Goal: Task Accomplishment & Management: Use online tool/utility

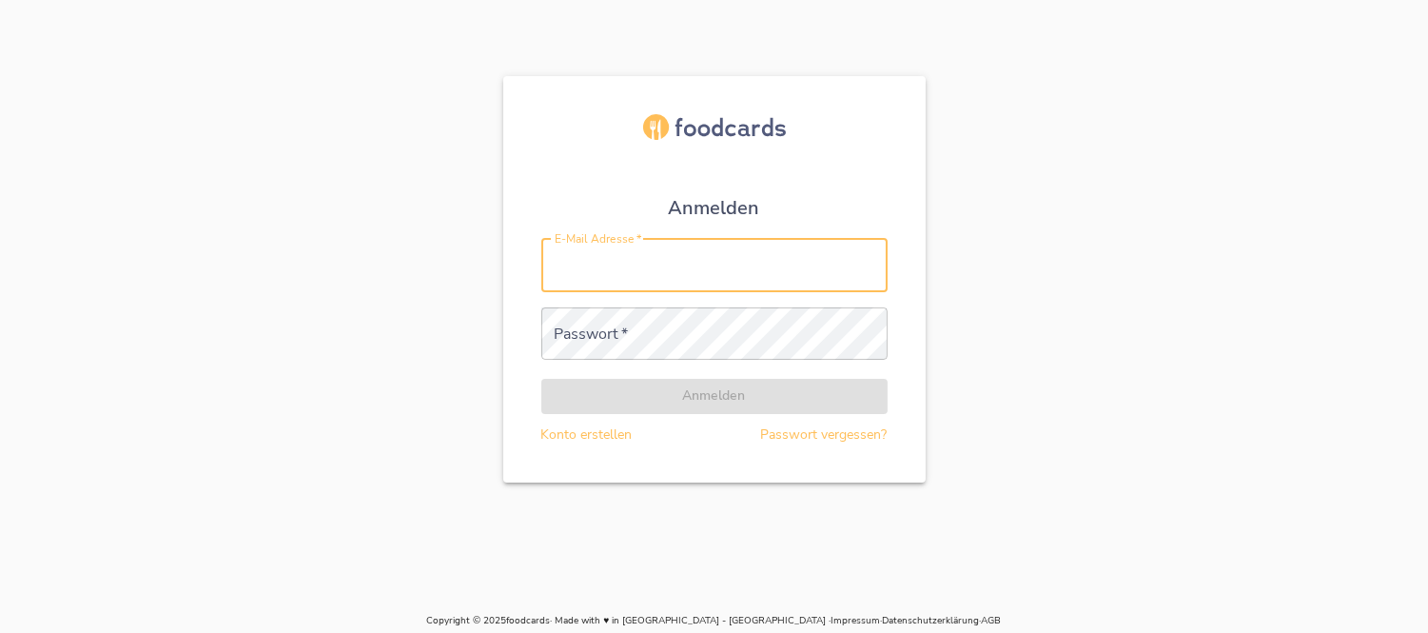
click at [666, 273] on input "E-Mail Adresse   *" at bounding box center [714, 265] width 346 height 53
type input "[PERSON_NAME][EMAIL_ADDRESS][DOMAIN_NAME]"
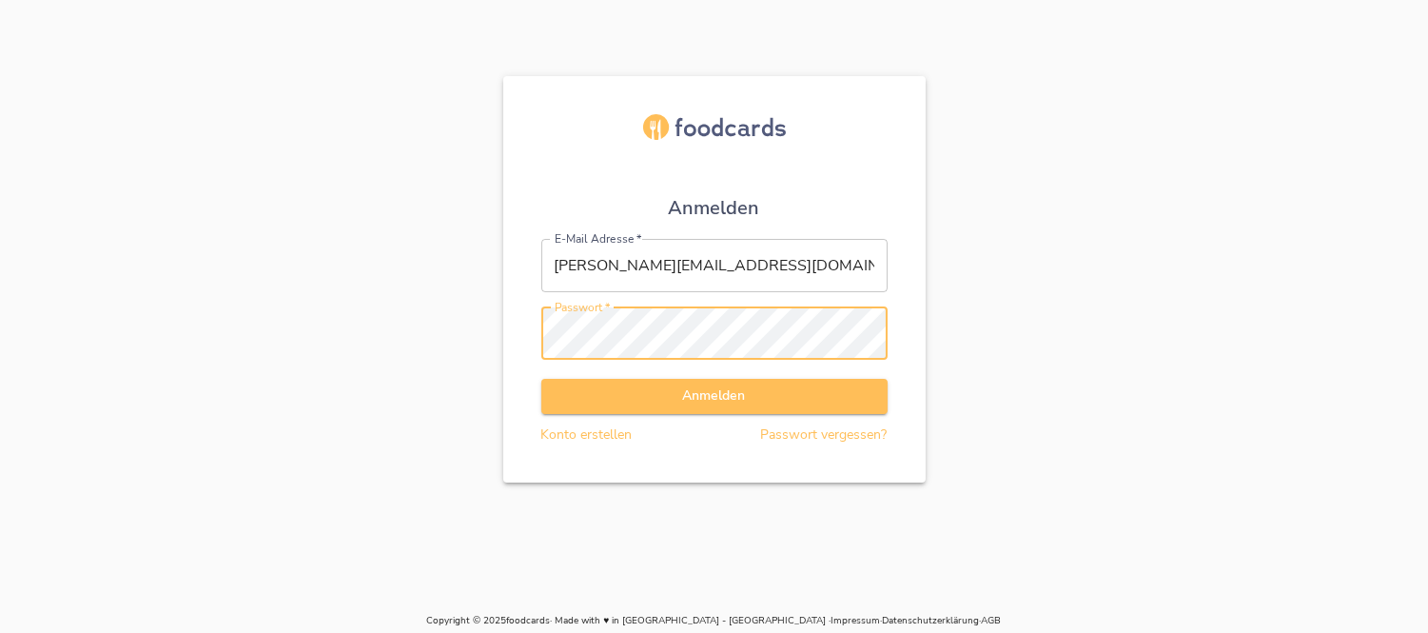
click at [541, 379] on button "Anmelden" at bounding box center [714, 396] width 346 height 35
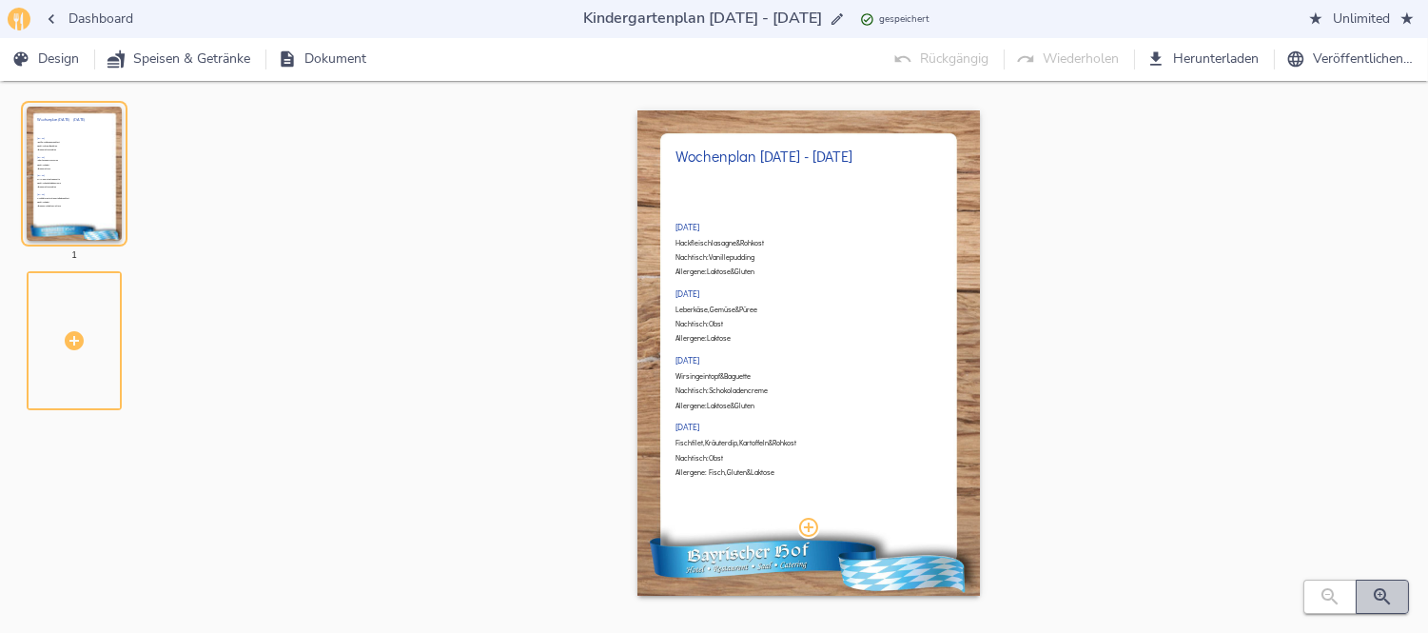
click at [1372, 600] on icon "button" at bounding box center [1382, 596] width 23 height 23
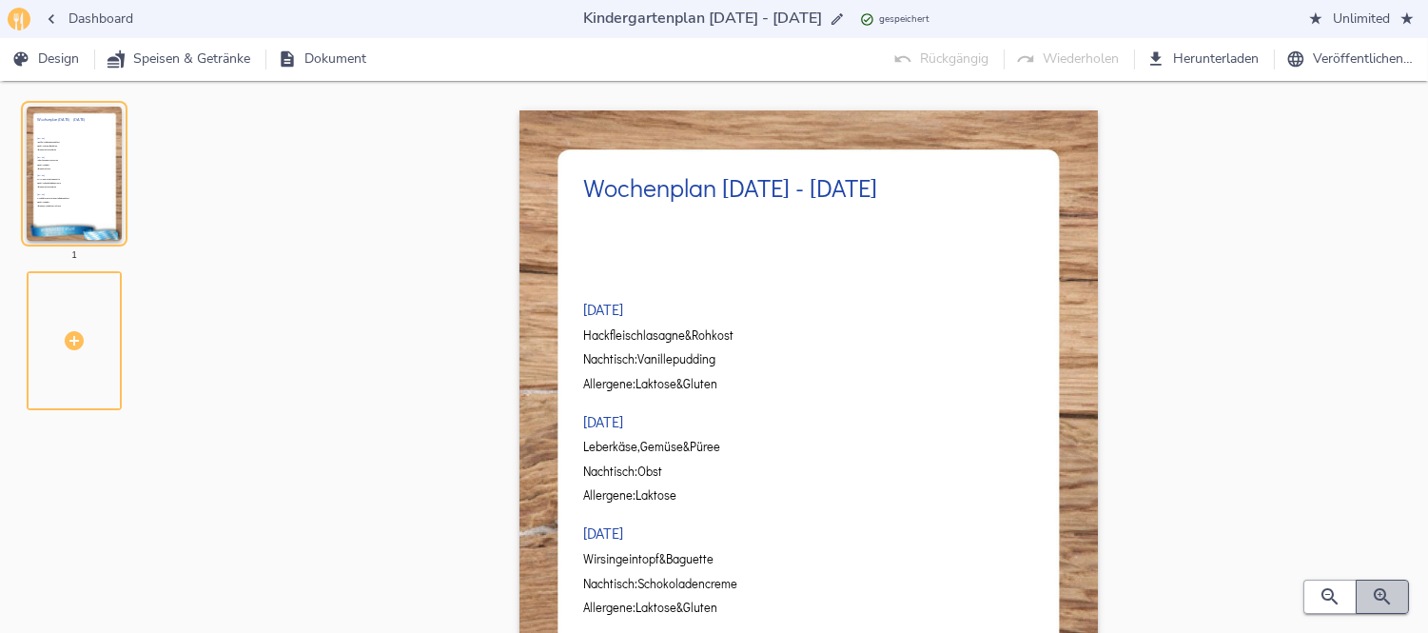
click at [1372, 600] on icon "button" at bounding box center [1382, 596] width 23 height 23
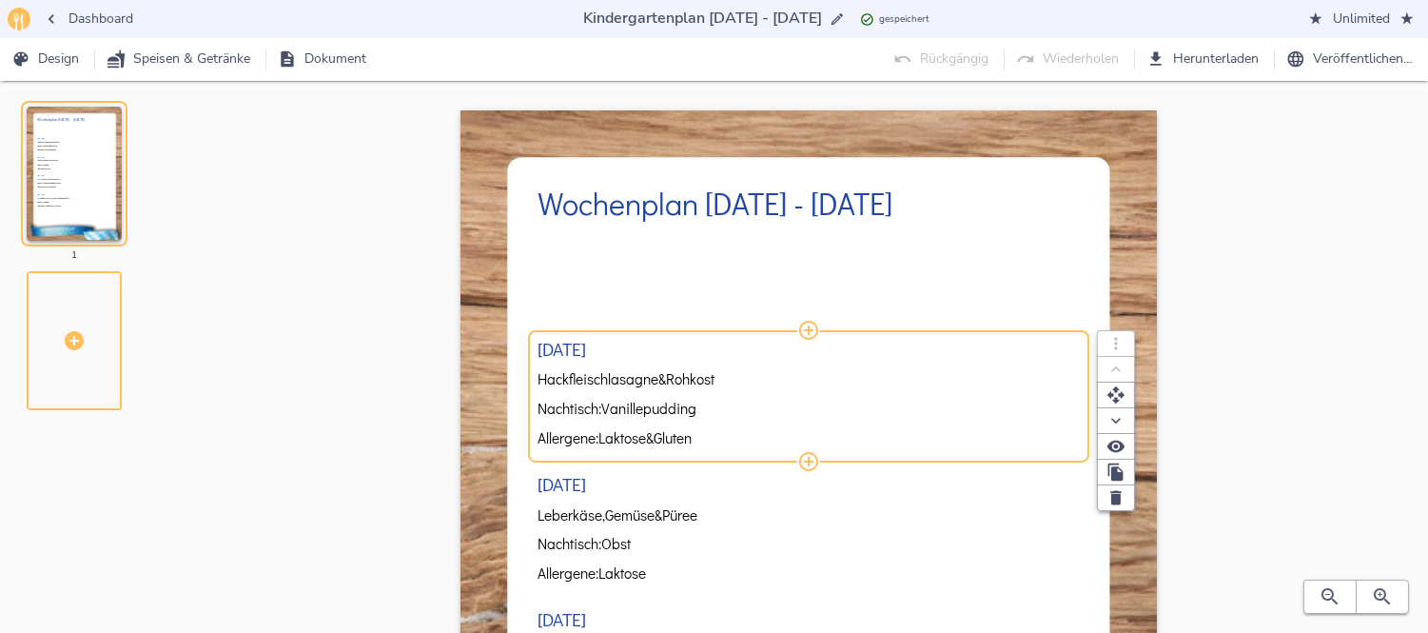
click at [647, 382] on span "Hackfleischlasagne" at bounding box center [597, 379] width 121 height 16
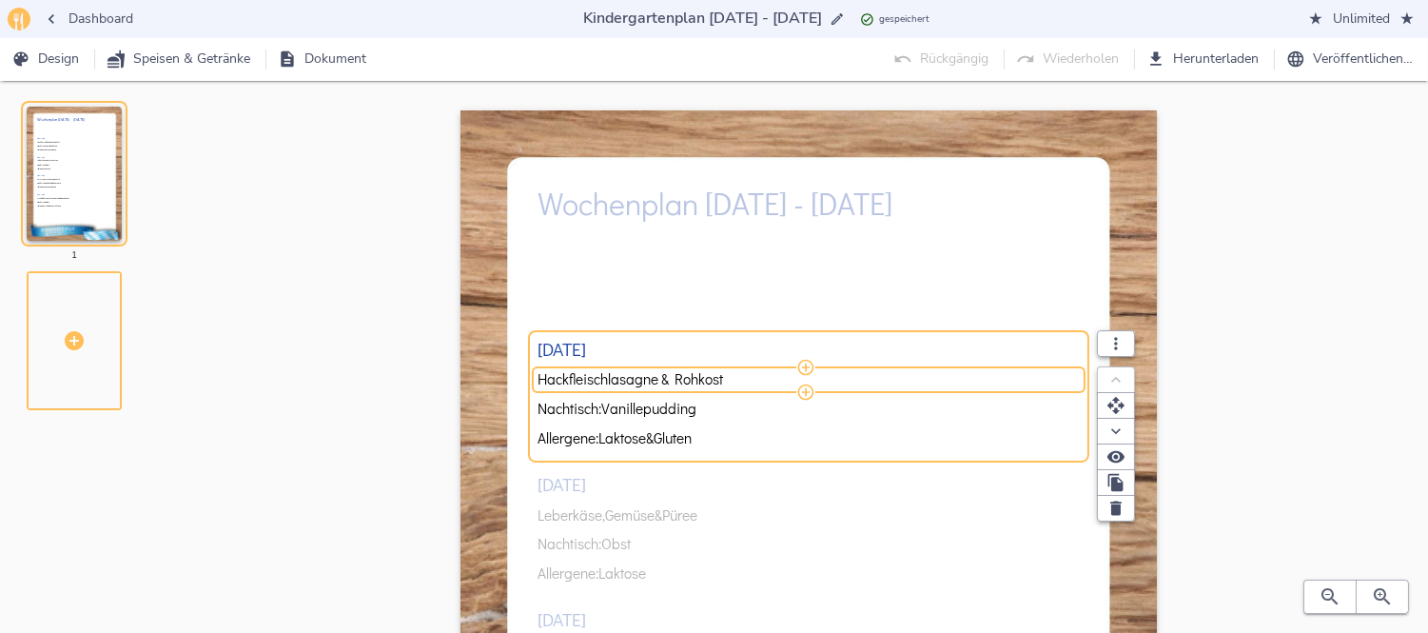
click at [647, 382] on input "Hackfleischlasagne & Rohkost" at bounding box center [805, 379] width 536 height 16
type input "Putengulasch, Kartoffeln & Rohkost"
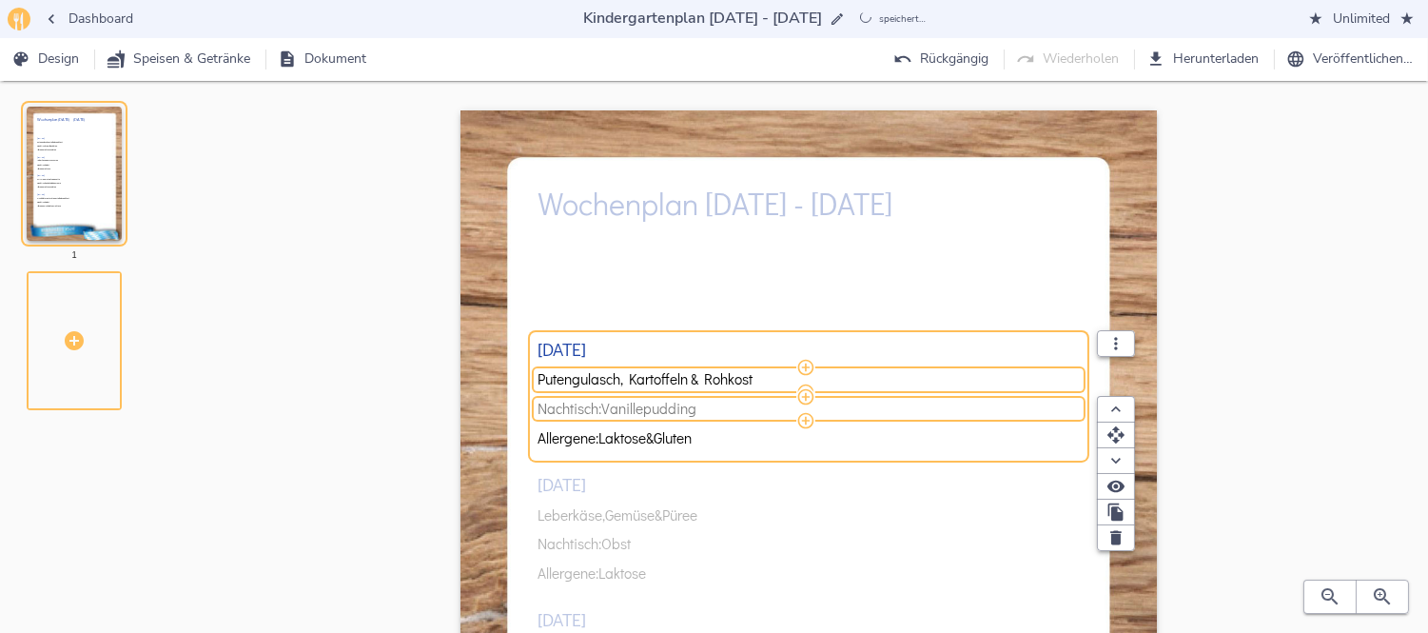
click at [683, 411] on span "Vanillepudding" at bounding box center [648, 409] width 95 height 16
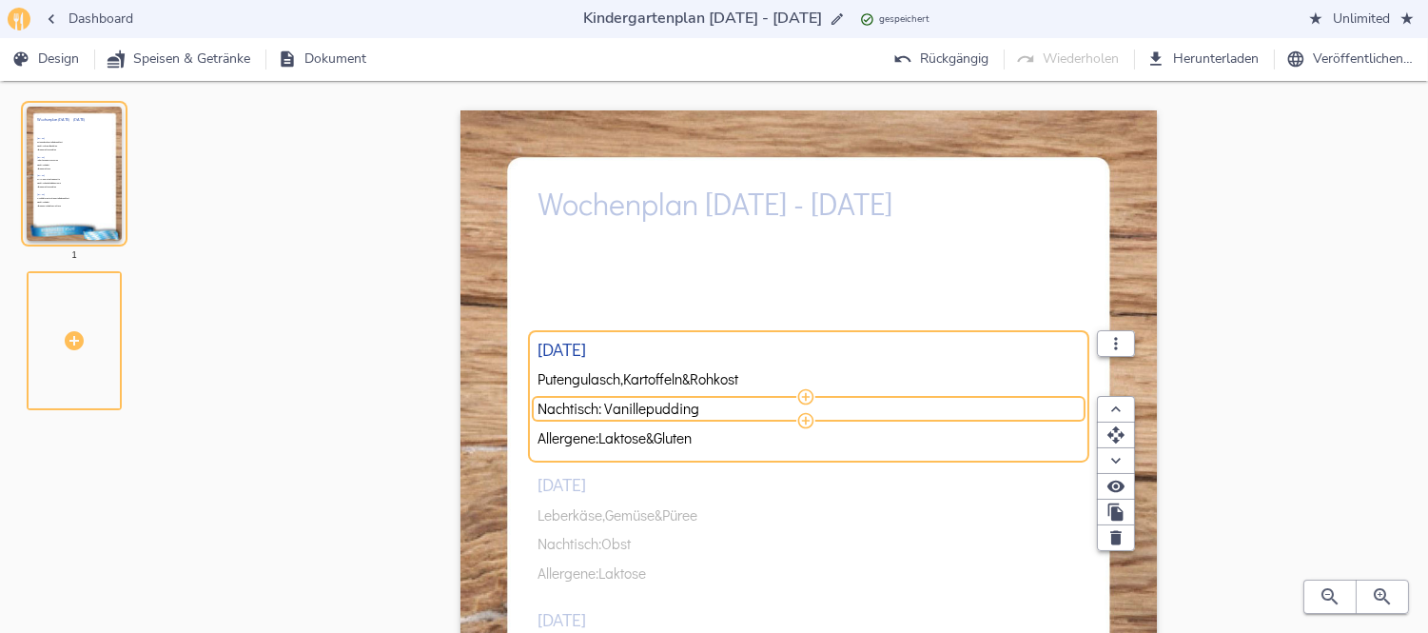
drag, startPoint x: 708, startPoint y: 411, endPoint x: 609, endPoint y: 404, distance: 99.2
click at [609, 404] on input "Nachtisch: Vanillepudding" at bounding box center [805, 409] width 536 height 16
type input "Nachtisch: Obst"
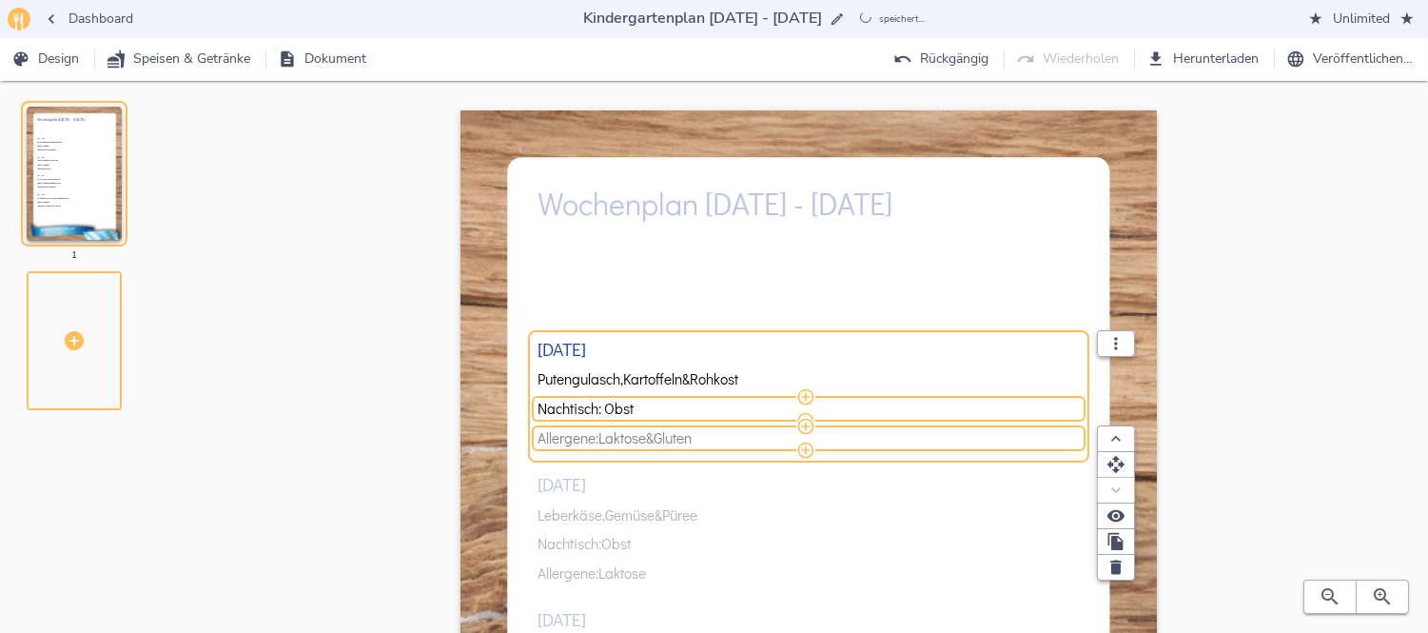
click at [692, 430] on span "Gluten" at bounding box center [673, 438] width 38 height 16
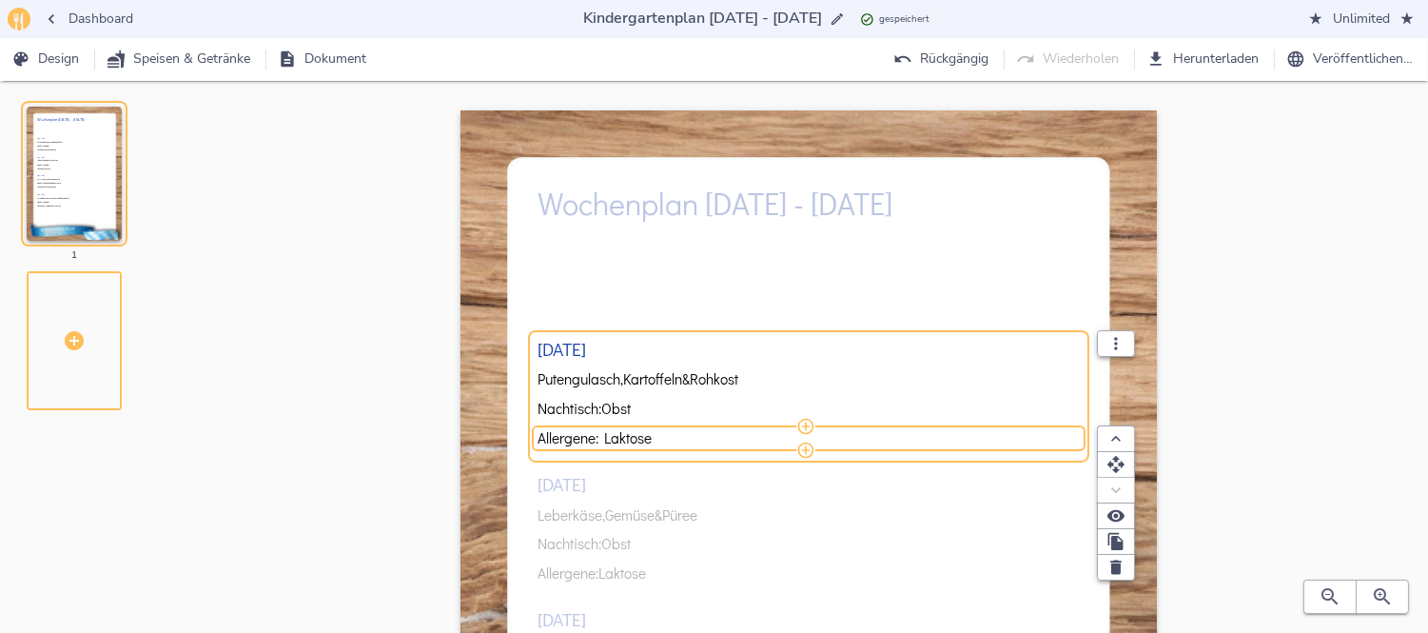
type input "Allergene: Laktose"
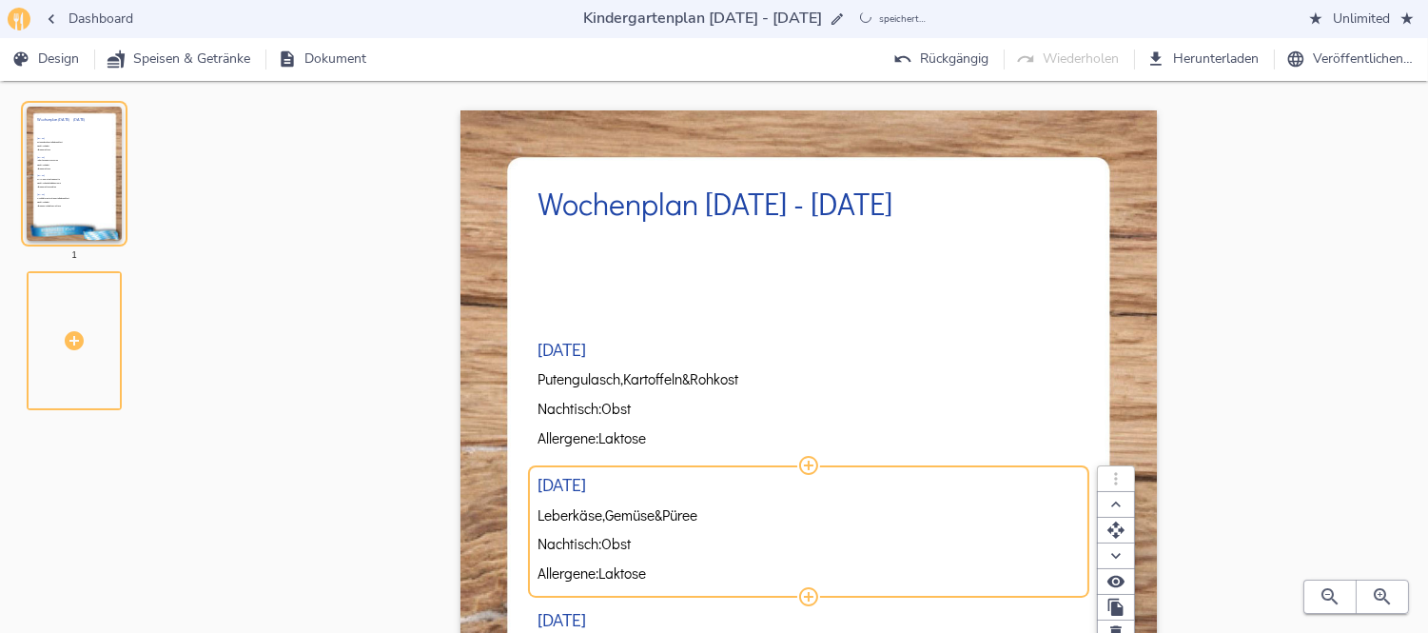
click at [606, 509] on div "[DATE] Putengulasch, Kartoffeln & Rohkost Nachtisch: Obst Allergene: Laktose [D…" at bounding box center [807, 595] width 541 height 724
click at [605, 509] on span "Leberkäse," at bounding box center [571, 515] width 68 height 16
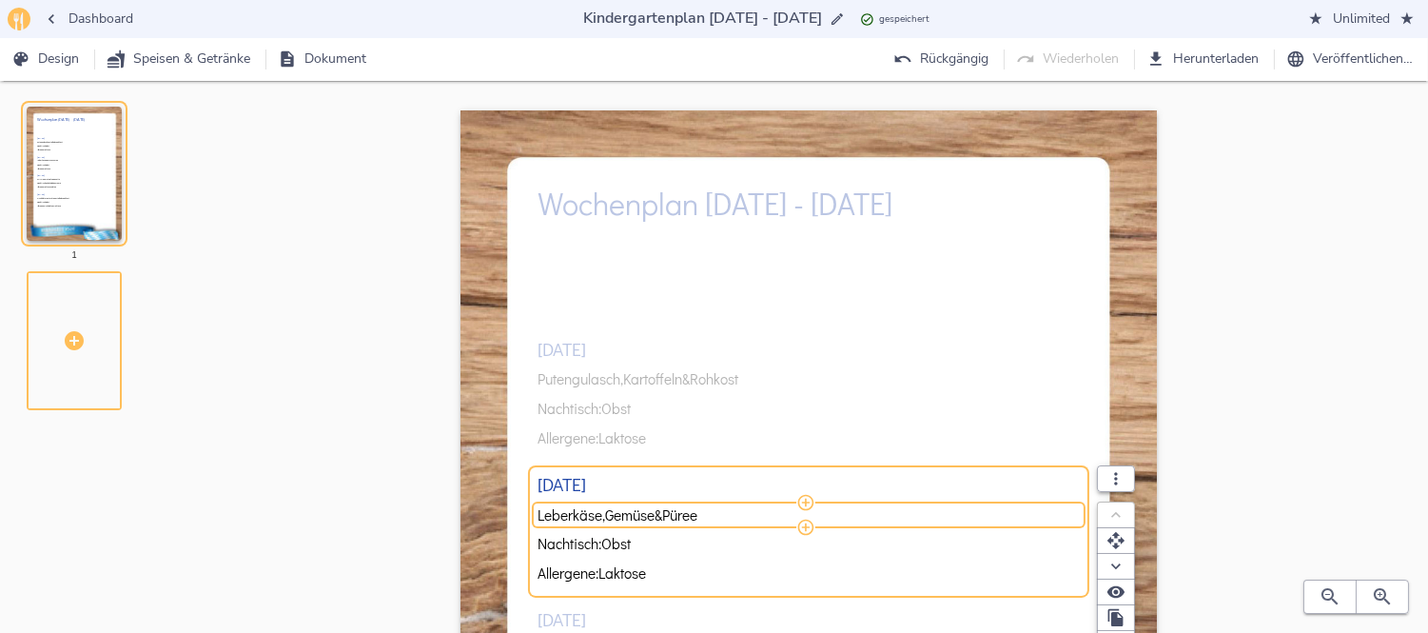
click at [605, 509] on span "Leberkäse," at bounding box center [571, 515] width 68 height 16
click at [606, 509] on input "Leberkäse, Gemüse & Püree" at bounding box center [805, 515] width 536 height 16
type input "Rindfleischröllchen, Gemüse & Püree"
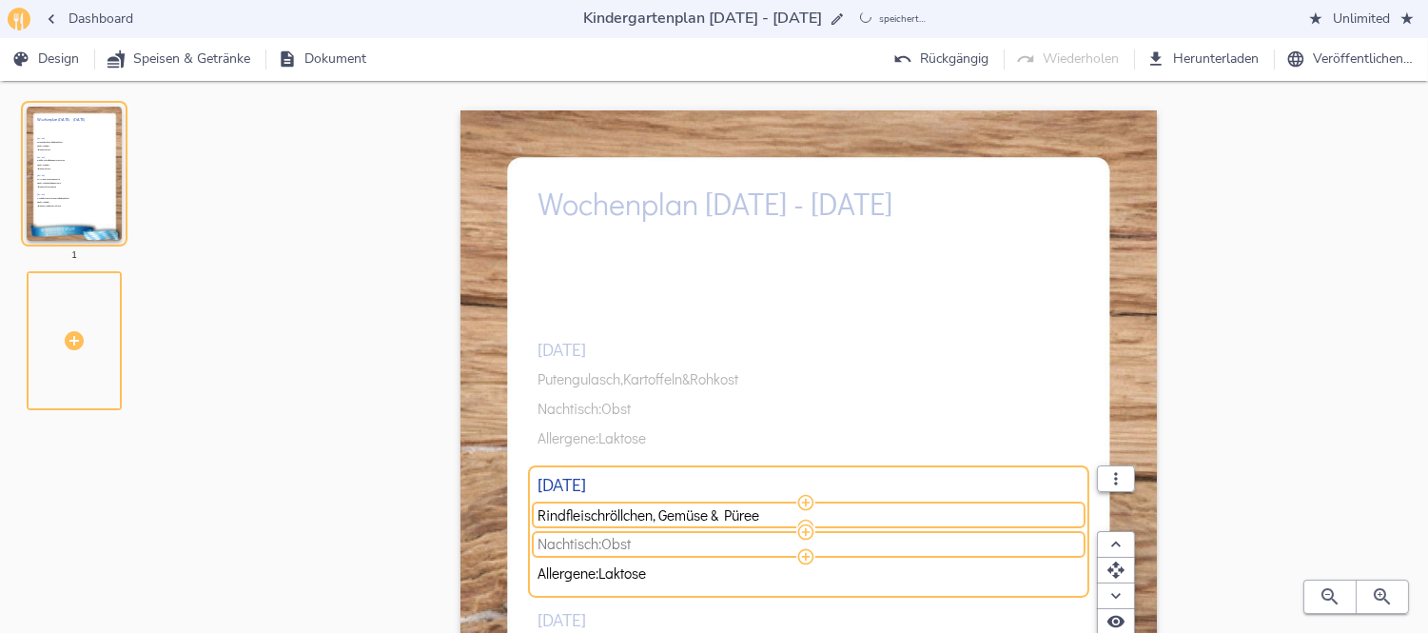
click at [648, 547] on span "Nachtisch: Obst" at bounding box center [805, 544] width 536 height 16
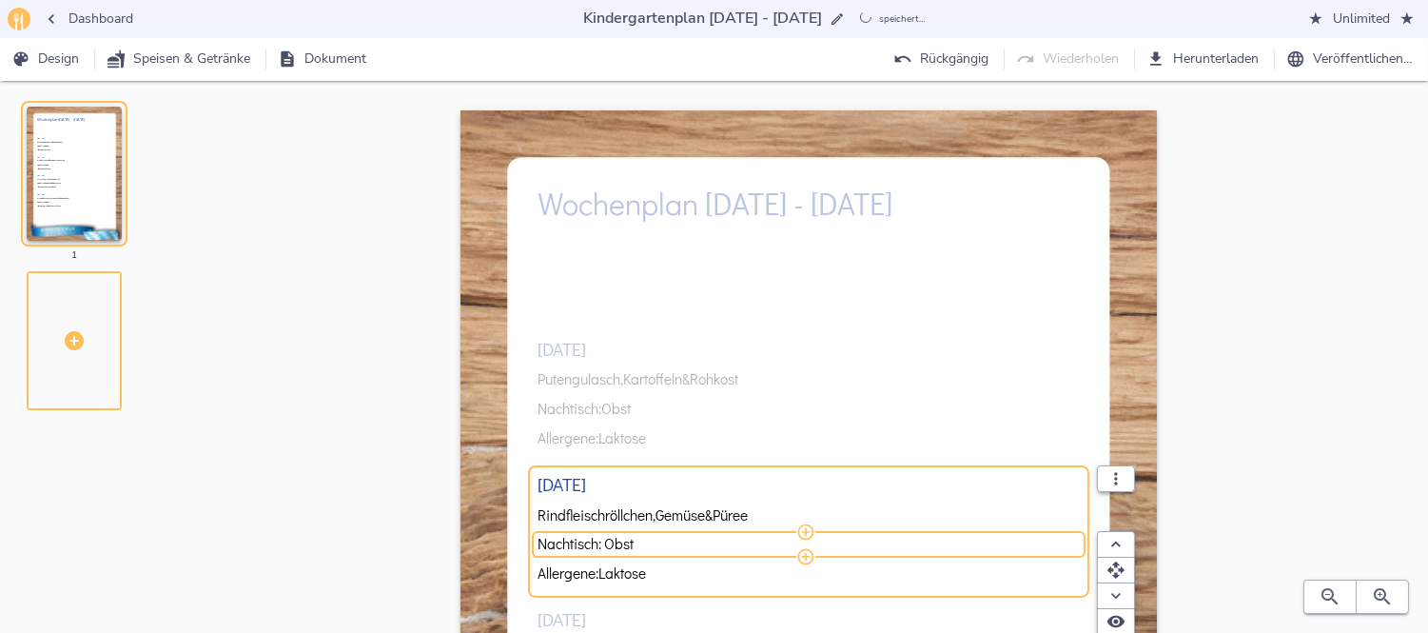
click at [648, 547] on input "Nachtisch: Obst" at bounding box center [805, 544] width 536 height 16
type input "Nachtisch: Quarkspeise"
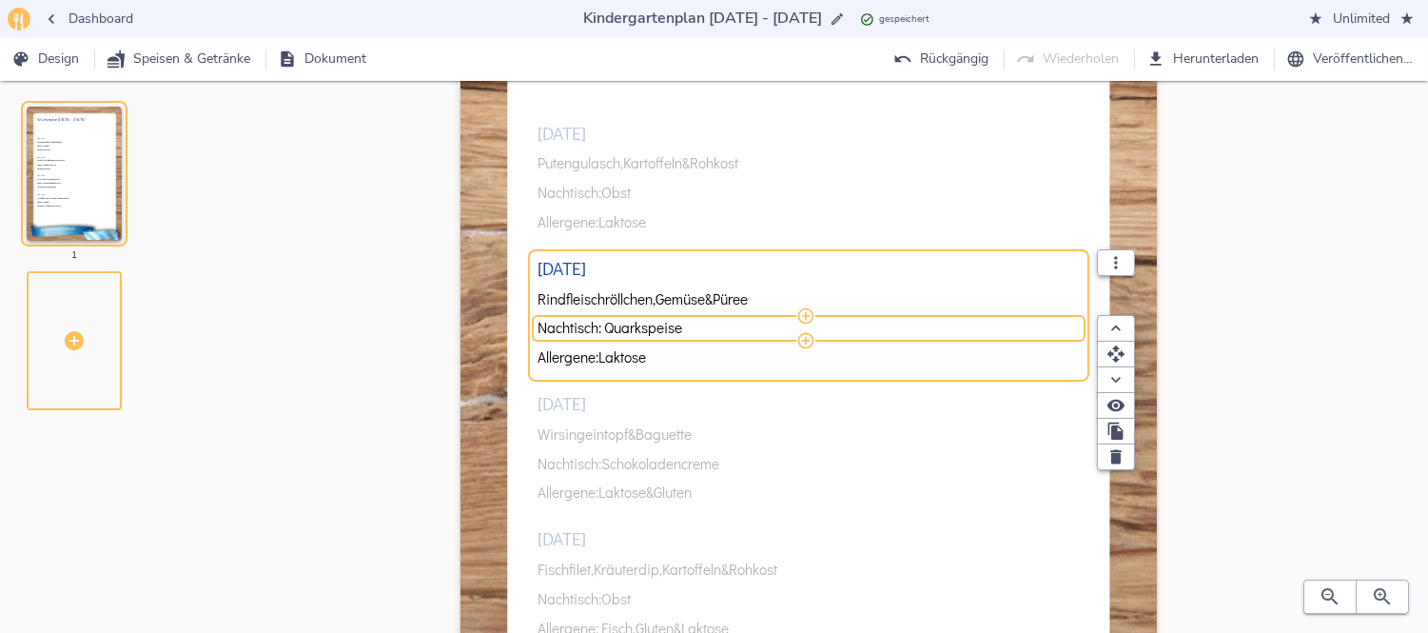
scroll to position [223, 0]
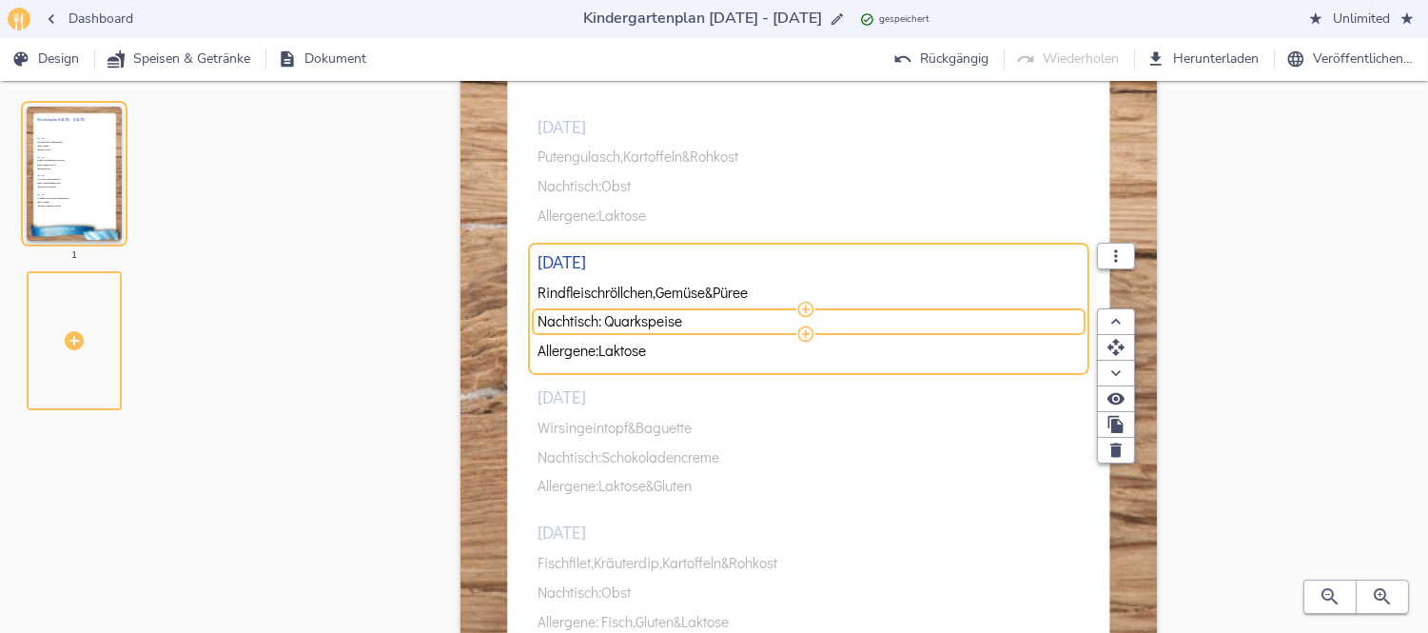
click at [612, 412] on div "[DATE] Putengulasch, Kartoffeln & Rohkost Nachtisch: Obst Allergene: Laktose [D…" at bounding box center [807, 372] width 541 height 724
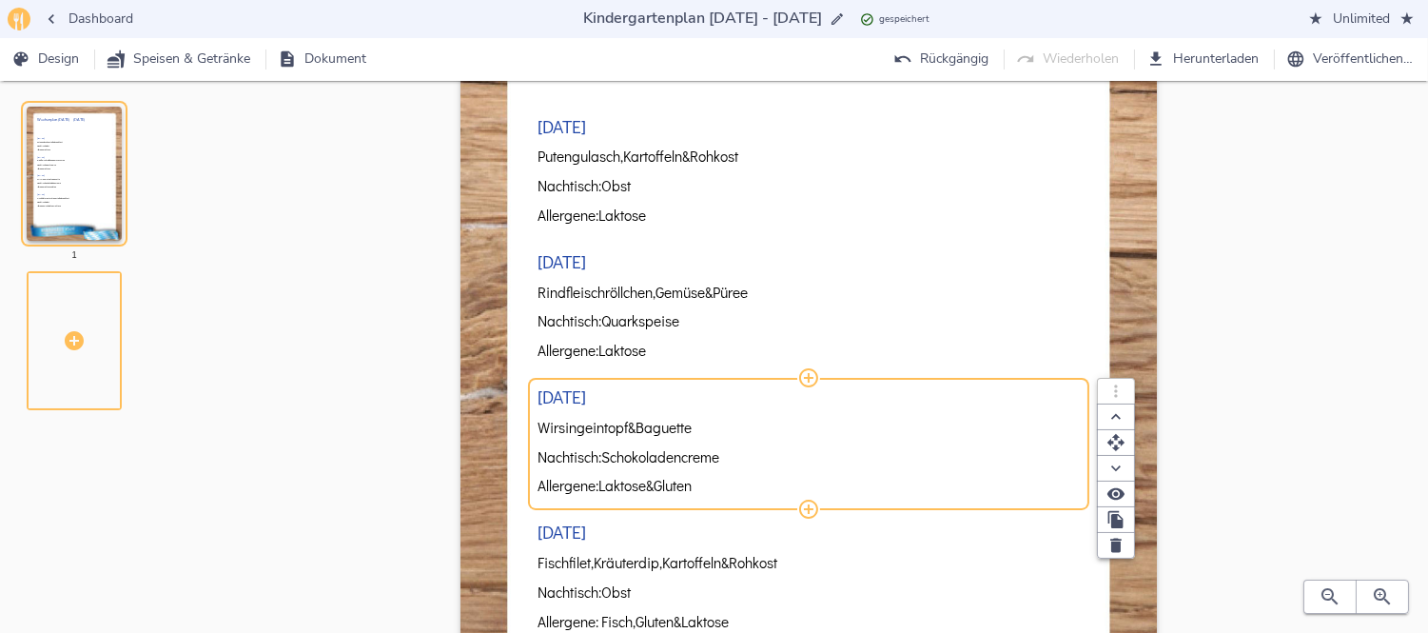
click at [596, 424] on span "Wirsingeintopf" at bounding box center [582, 428] width 90 height 16
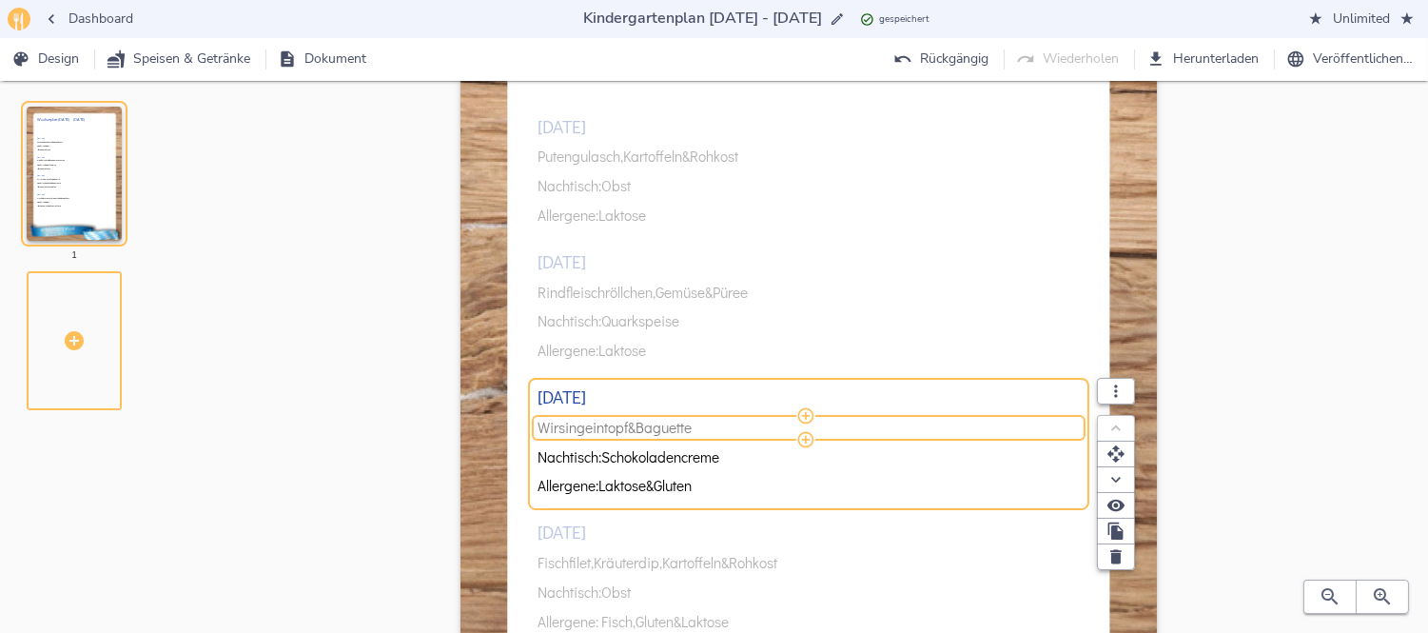
click at [584, 425] on span "Wirsingeintopf" at bounding box center [582, 428] width 90 height 16
click at [584, 425] on input "Wirsingeintopf & Baguette" at bounding box center [805, 428] width 536 height 16
type input "Steckrübeneintopf & Baguette"
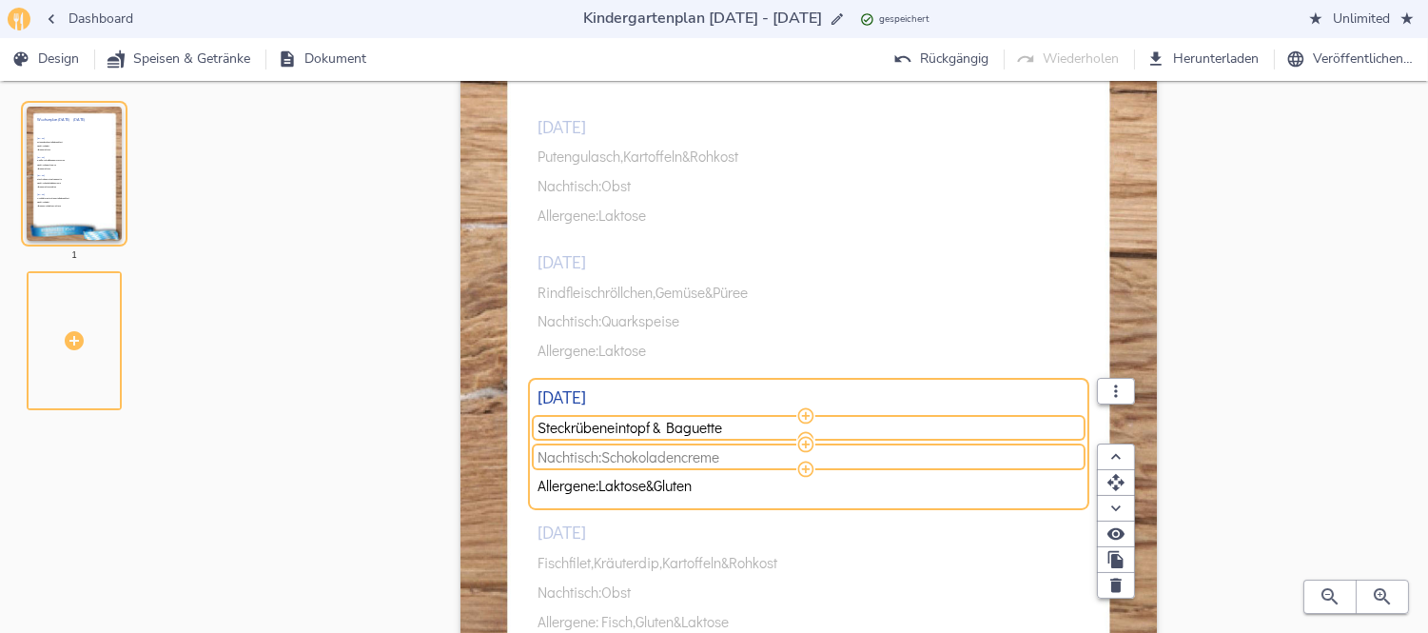
click at [719, 457] on span "Schokoladencreme" at bounding box center [660, 457] width 118 height 16
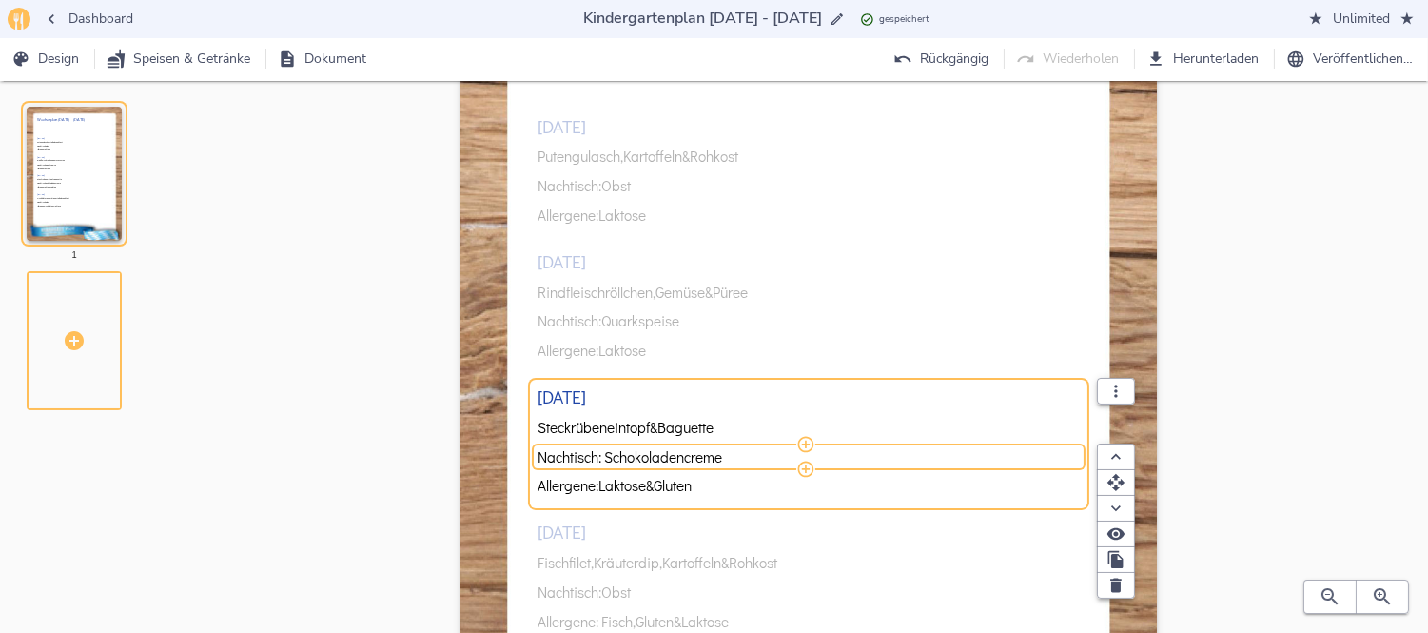
drag, startPoint x: 730, startPoint y: 457, endPoint x: 609, endPoint y: 455, distance: 120.8
click at [609, 455] on input "Nachtisch: Schokoladencreme" at bounding box center [805, 457] width 536 height 16
type input "Nachtisch: Obst"
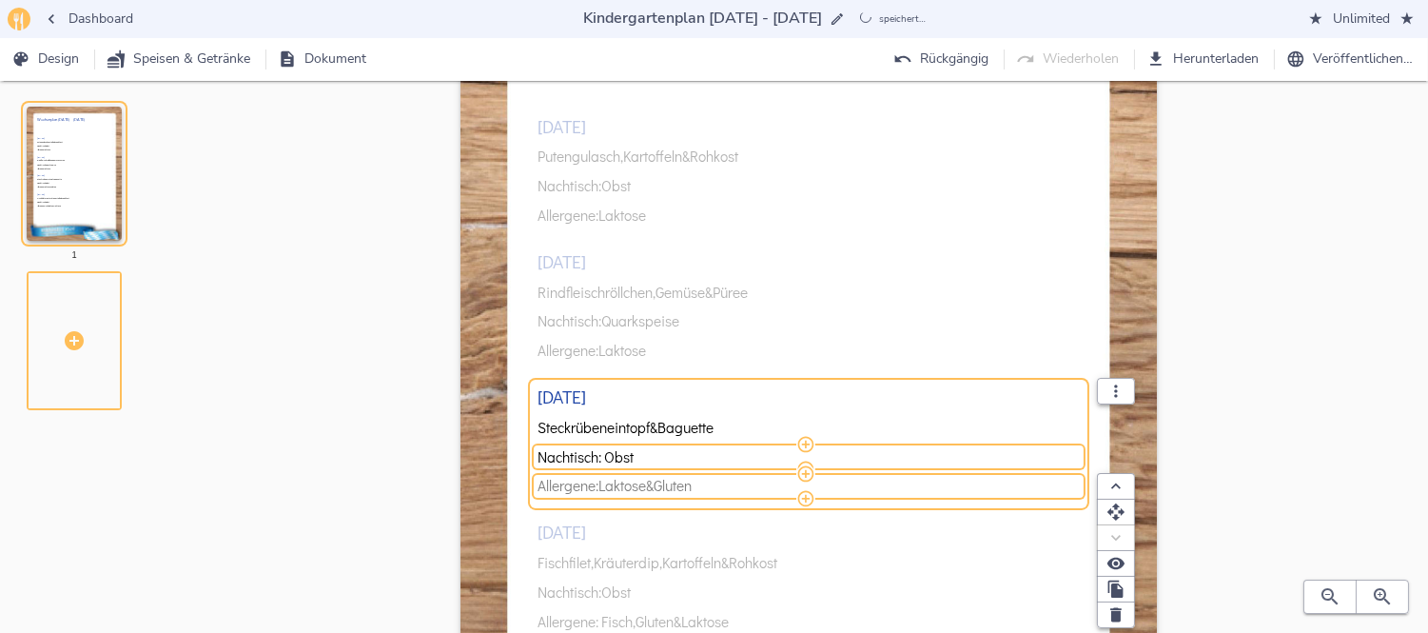
click at [675, 489] on span "Gluten" at bounding box center [673, 486] width 38 height 16
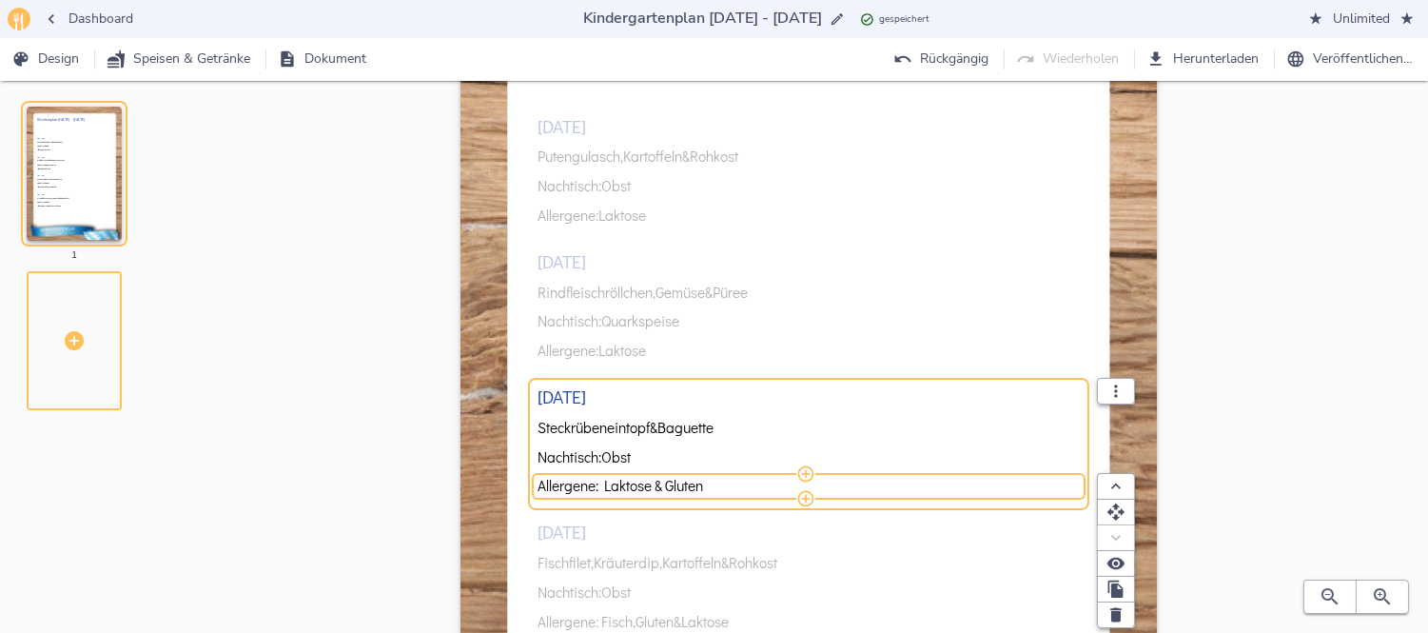
drag, startPoint x: 668, startPoint y: 486, endPoint x: 605, endPoint y: 485, distance: 62.8
click at [605, 485] on input "Allergene: Laktose & Gluten" at bounding box center [805, 486] width 536 height 16
type input "Allergene: Gluten"
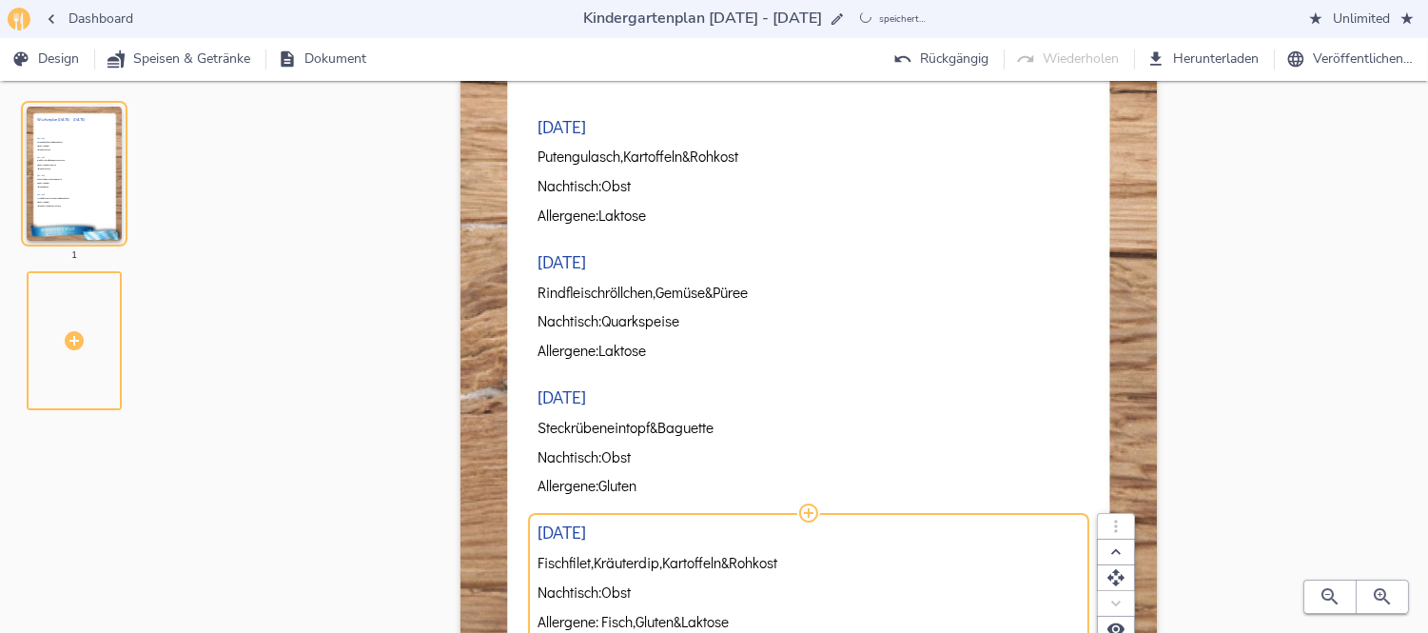
click at [618, 564] on div "[DATE] Putengulasch, Kartoffeln & Rohkost Nachtisch: Obst Allergene: Laktose [D…" at bounding box center [807, 372] width 541 height 724
click at [586, 535] on h3 "[DATE]" at bounding box center [561, 531] width 49 height 20
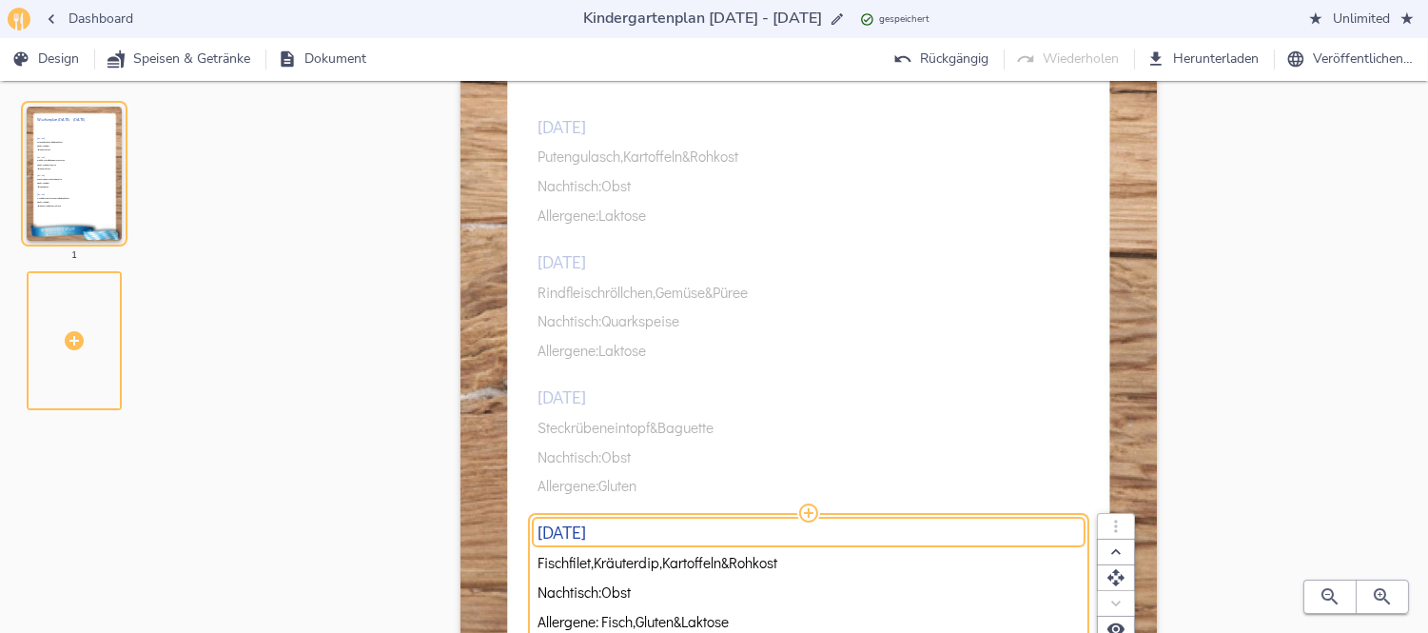
click at [586, 535] on h3 "[DATE]" at bounding box center [561, 531] width 49 height 20
click at [625, 535] on input "[DATE]" at bounding box center [807, 531] width 541 height 20
type input "[DATE]"
click at [850, 420] on div "[DATE] Putengulasch, Kartoffeln & Rohkost Nachtisch: Obst Allergene: Laktose [D…" at bounding box center [807, 372] width 541 height 724
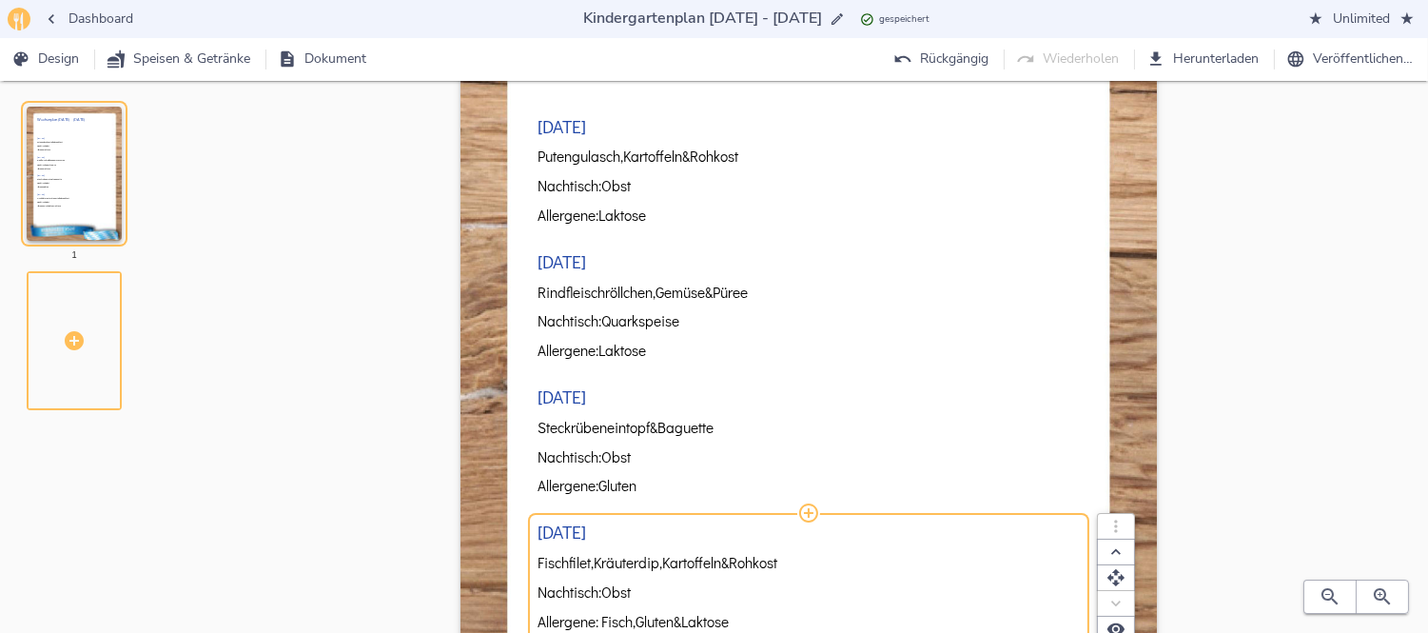
click at [728, 584] on span "Nachtisch: Obst" at bounding box center [805, 592] width 536 height 16
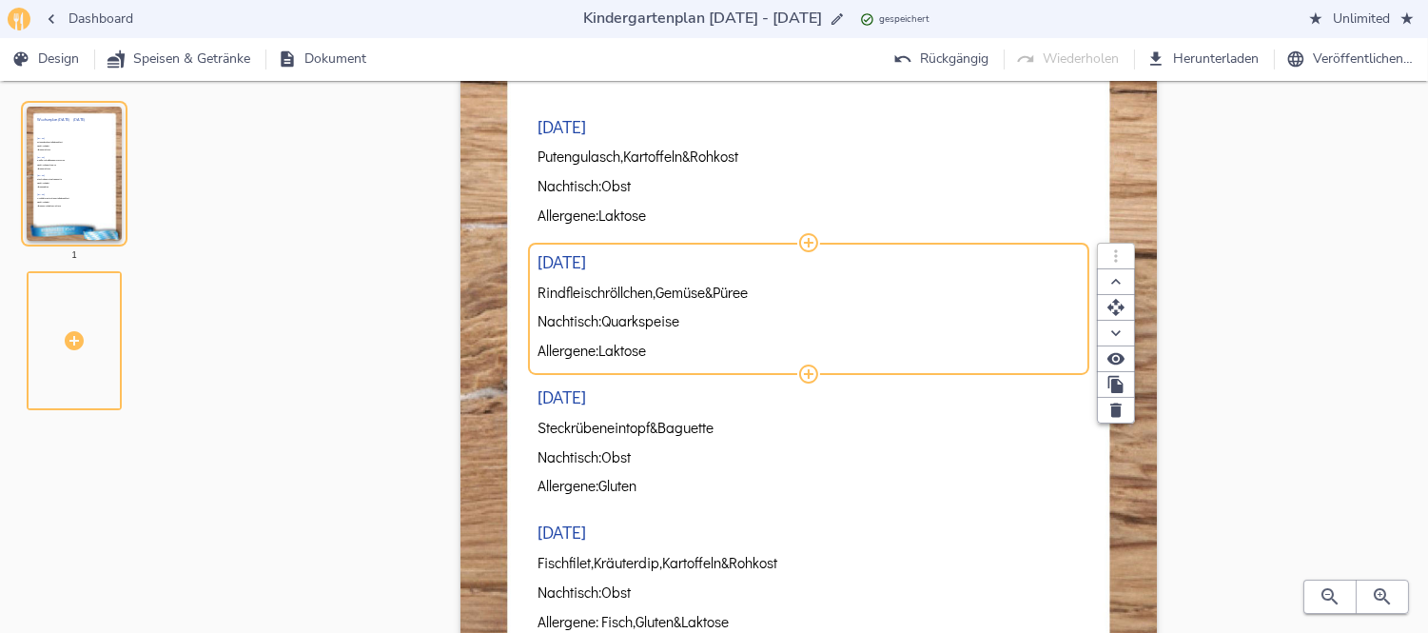
click at [762, 319] on div "[DATE] Putengulasch, Kartoffeln & Rohkost Nachtisch: Obst Allergene: Laktose [D…" at bounding box center [807, 372] width 541 height 724
click at [1114, 382] on icon "button" at bounding box center [1114, 384] width 15 height 17
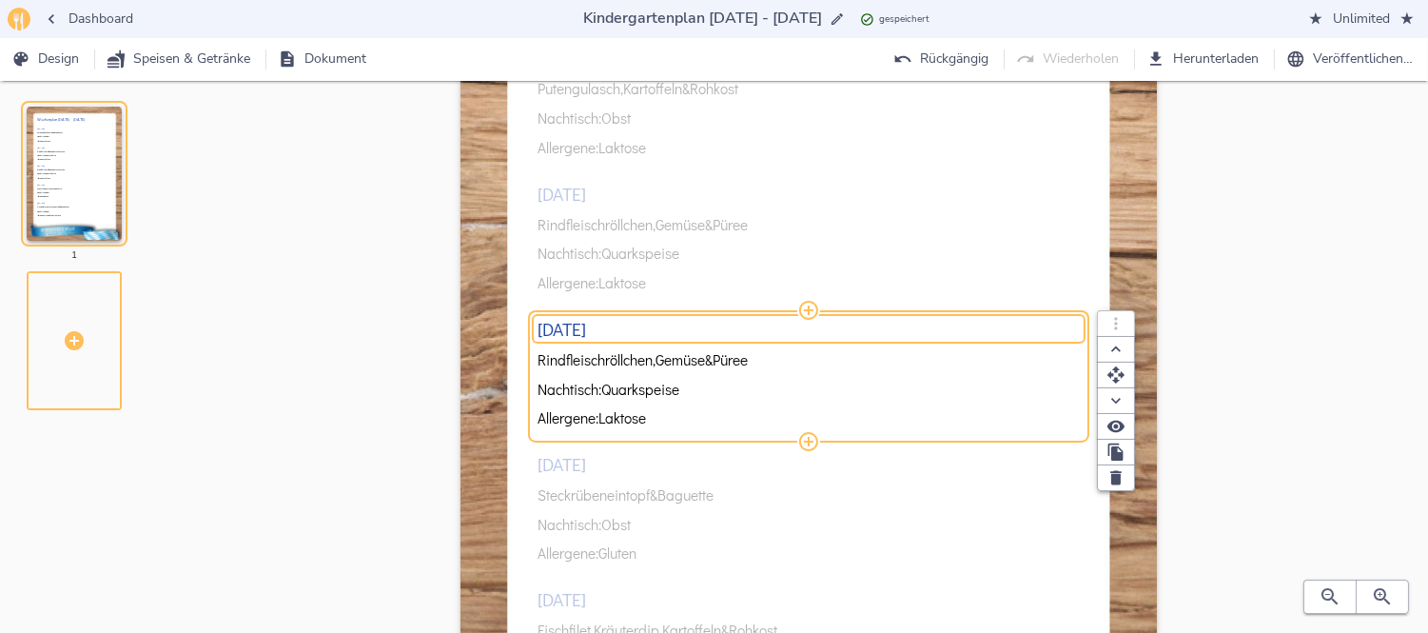
click at [686, 330] on div "[DATE]" at bounding box center [807, 329] width 541 height 18
click at [686, 330] on input "[DATE]" at bounding box center [807, 328] width 541 height 20
type input "[DATE]"
click at [1234, 238] on div "Wochenplan [DATE] - [DATE] [DATE] Putengulasch, Kartoffeln & Rohkost Nachtisch:…" at bounding box center [809, 400] width 1178 height 1024
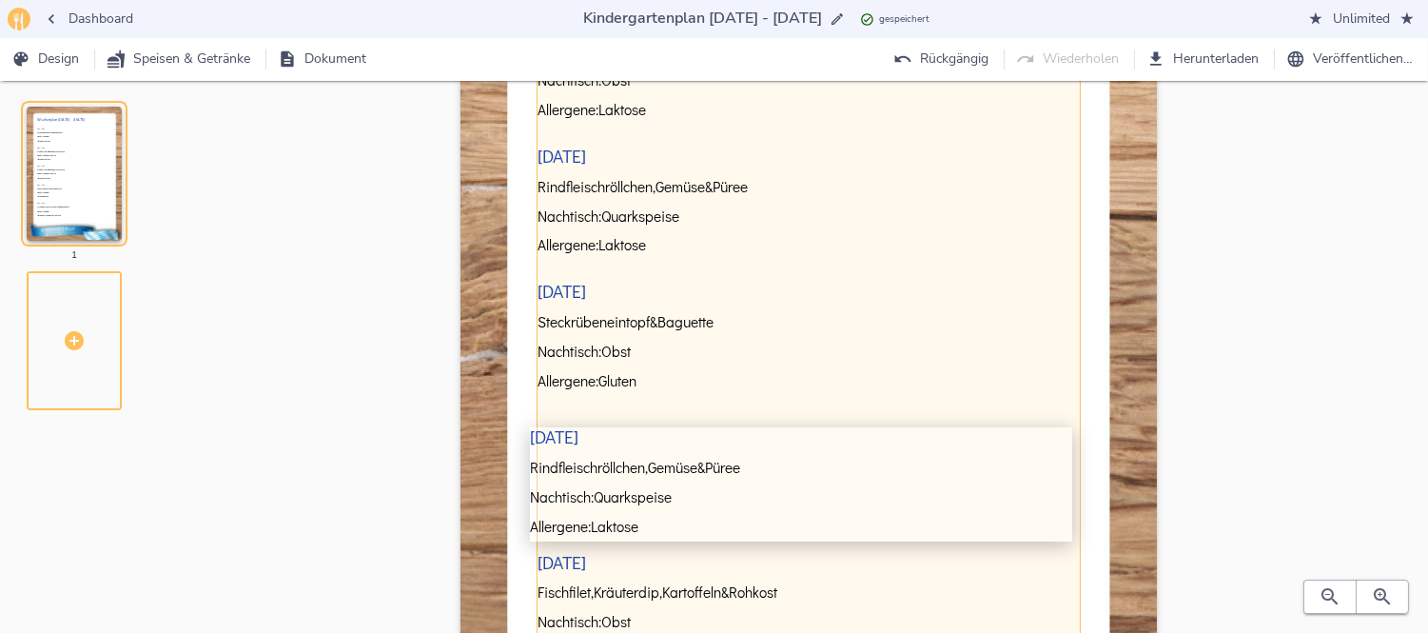
scroll to position [264, 0]
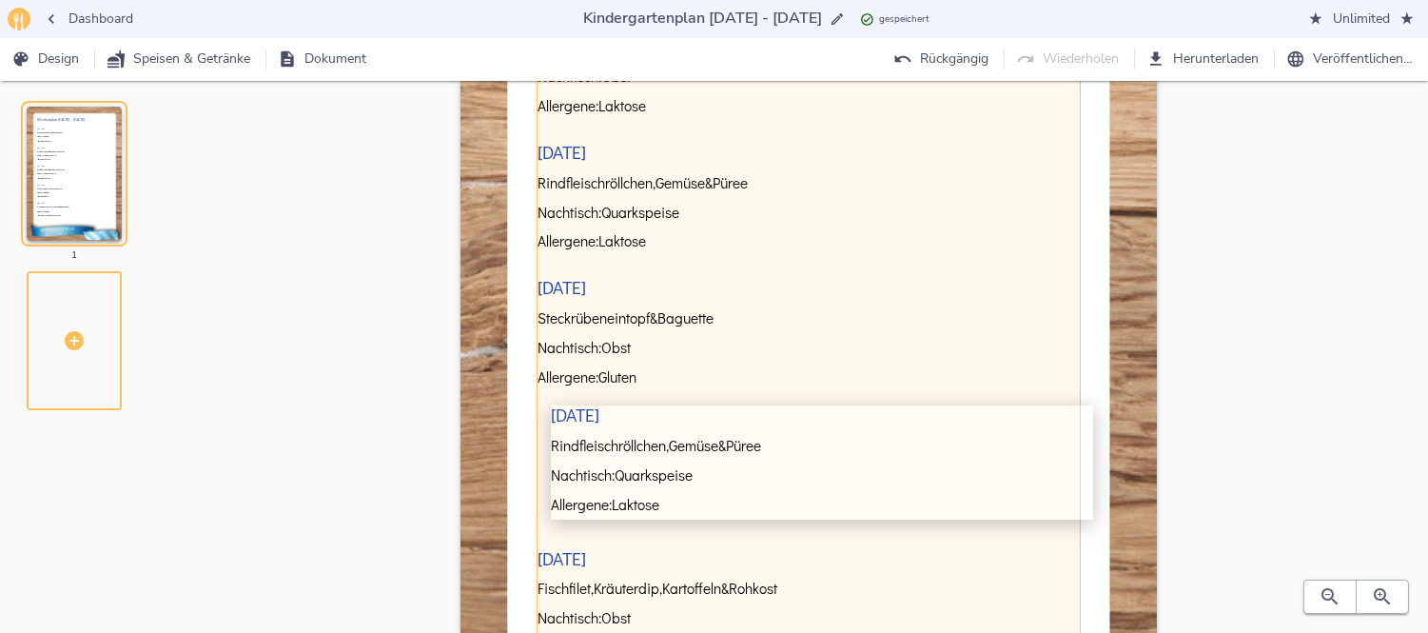
drag, startPoint x: 821, startPoint y: 352, endPoint x: 831, endPoint y: 445, distance: 93.8
click at [831, 445] on div "[DATE] Putengulasch, Kartoffeln & Rohkost Nachtisch: Obst Allergene: Laktose [D…" at bounding box center [807, 331] width 541 height 725
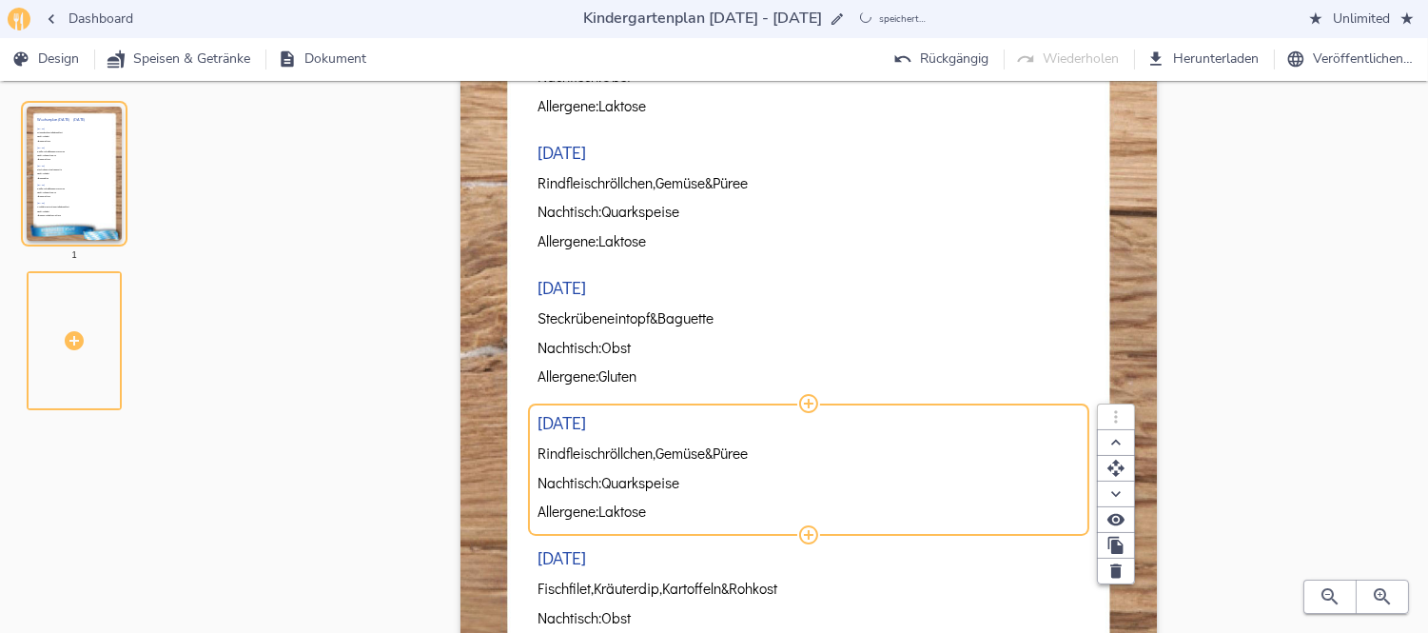
click at [705, 454] on span "Gemüse" at bounding box center [679, 453] width 49 height 16
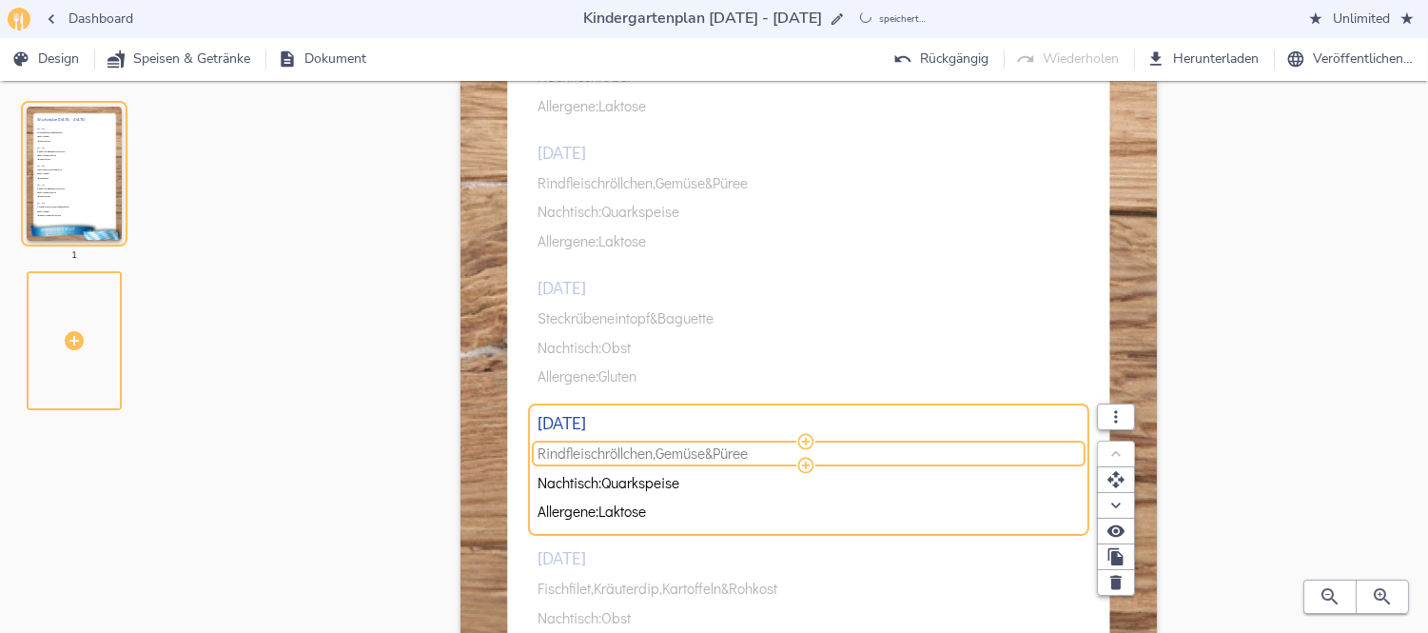
click at [705, 454] on span "Gemüse" at bounding box center [679, 453] width 49 height 16
click at [709, 454] on input "Rindfleischröllchen, Gemüse & Püree" at bounding box center [805, 453] width 536 height 16
type input "e"
type input "Gefüllte Paprika & Kartoffeln"
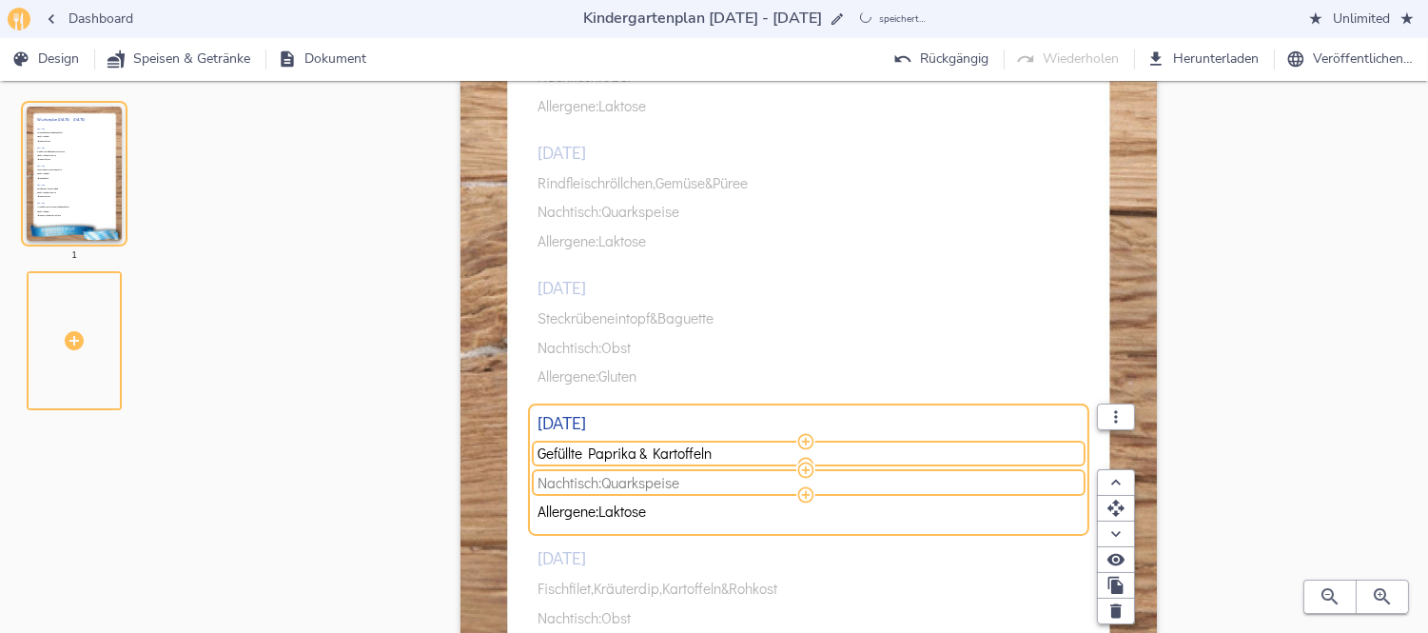
click at [707, 485] on span "Nachtisch: Quarkspeise" at bounding box center [805, 483] width 536 height 16
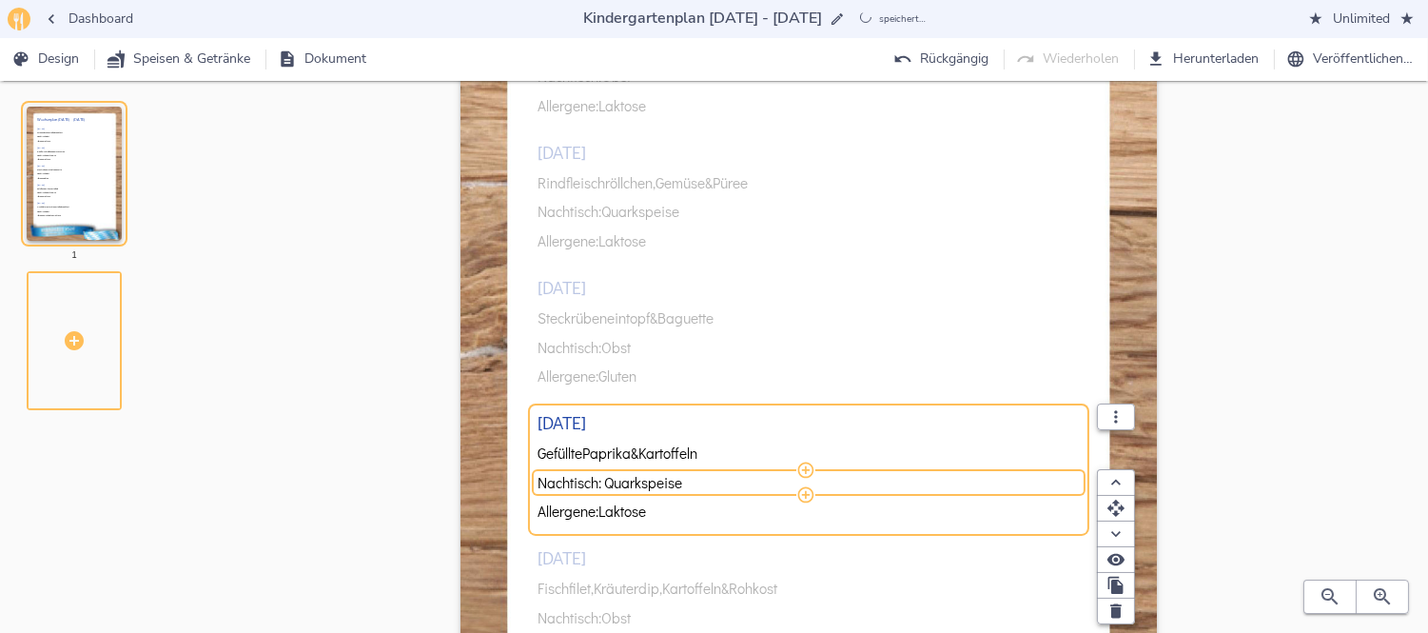
click at [707, 485] on input "Nachtisch: Quarkspeise" at bounding box center [805, 483] width 536 height 16
type input "Nachtisch: Vanillepudding"
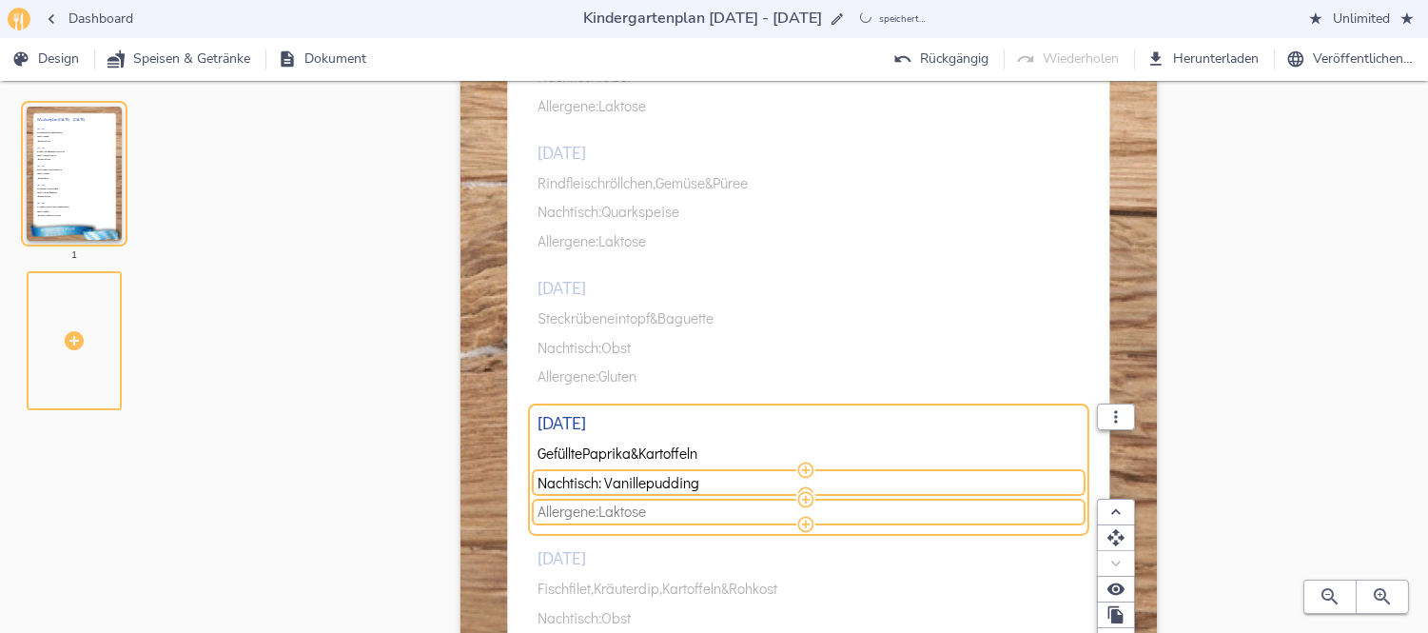
click at [677, 509] on span "Allergene: Laktose" at bounding box center [805, 511] width 536 height 16
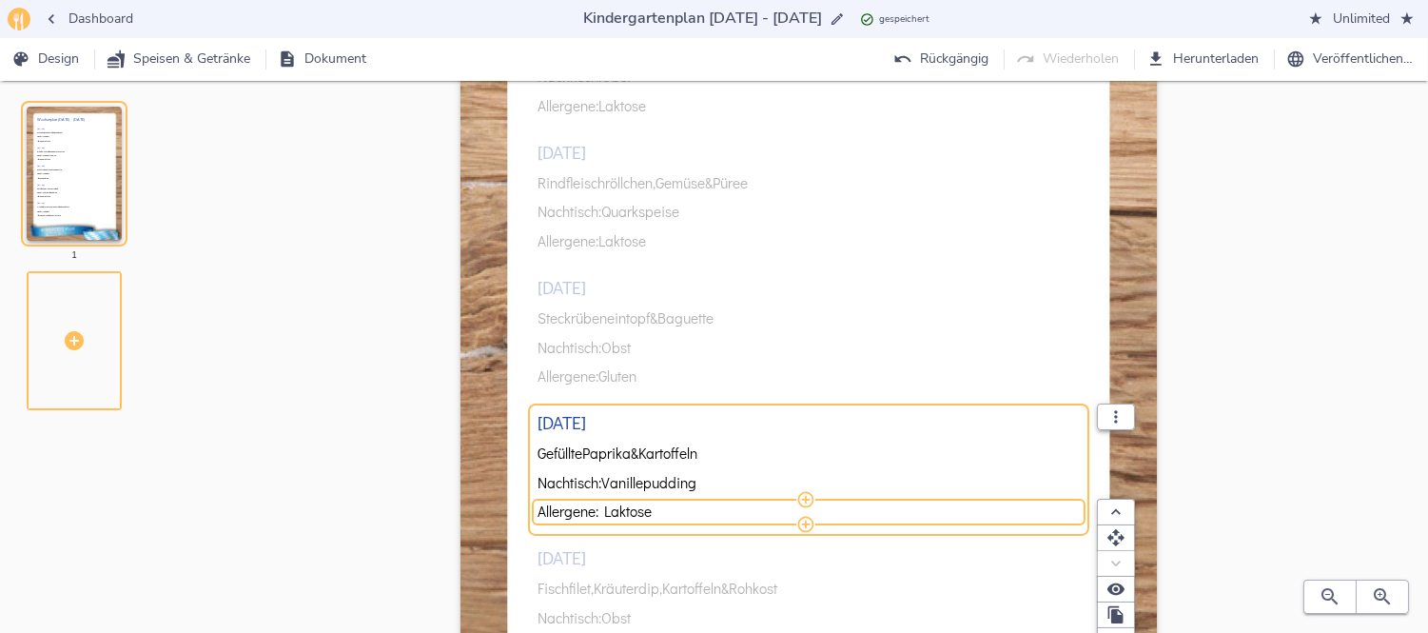
click at [639, 577] on div "[DATE] Putengulasch, Kartoffeln & Rohkost Nachtisch: Obst Allergene: Laktose [D…" at bounding box center [807, 331] width 541 height 724
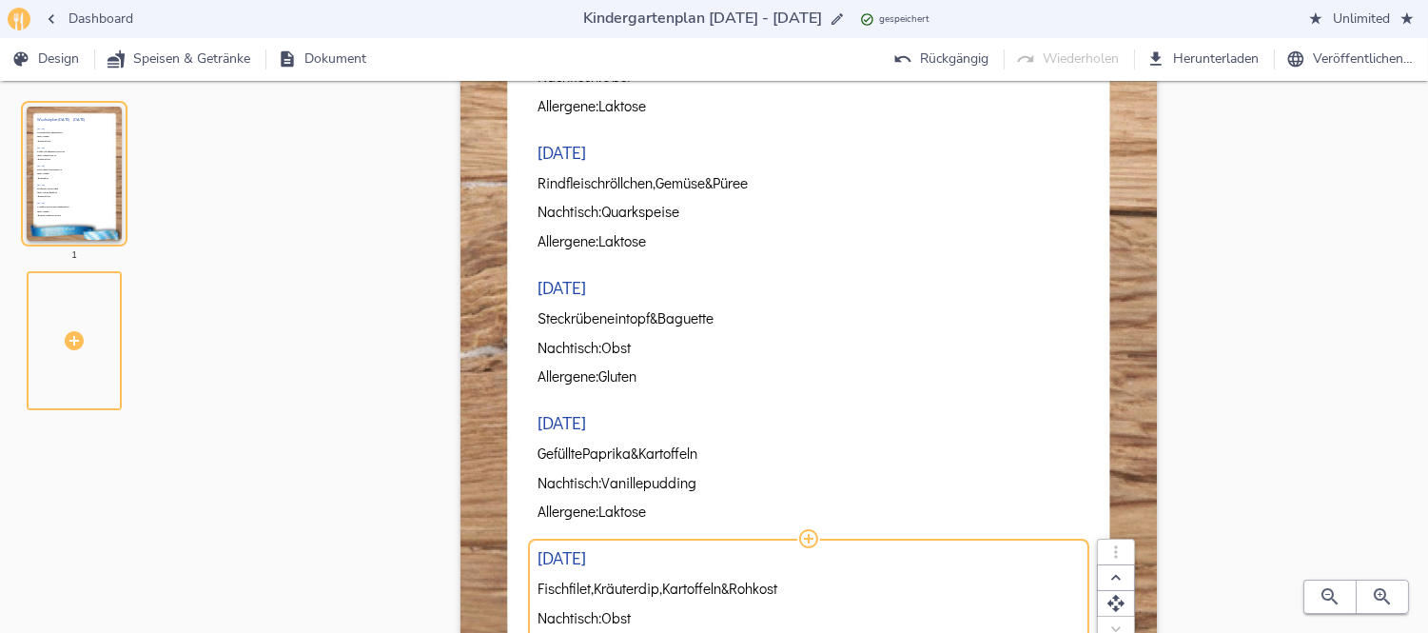
click at [629, 593] on span "Kräuterdip," at bounding box center [628, 588] width 68 height 16
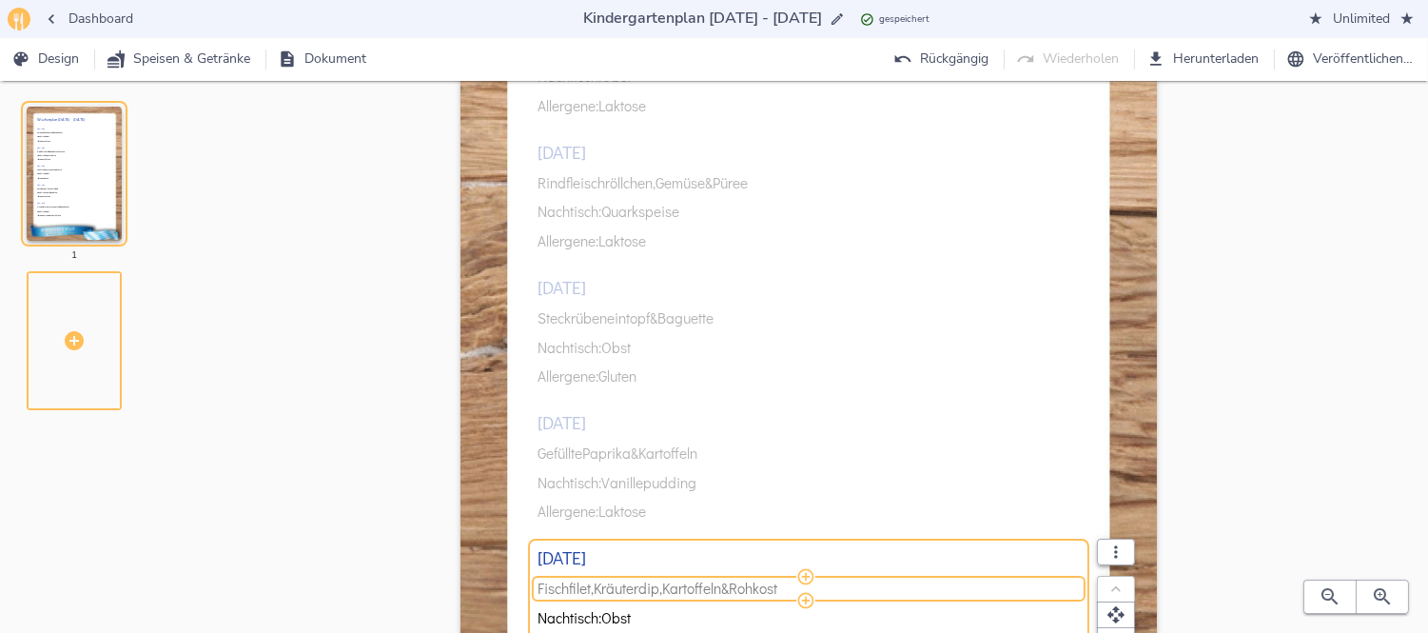
click at [629, 593] on span "Kräuterdip," at bounding box center [628, 588] width 68 height 16
drag, startPoint x: 601, startPoint y: 590, endPoint x: 734, endPoint y: 590, distance: 133.2
click at [734, 590] on input "Fischfilet, Kräuterdip, Kartoffeln & Rohkost" at bounding box center [805, 588] width 536 height 16
type input "Fischfilet, Tomatensauce, Reis & Rohkost"
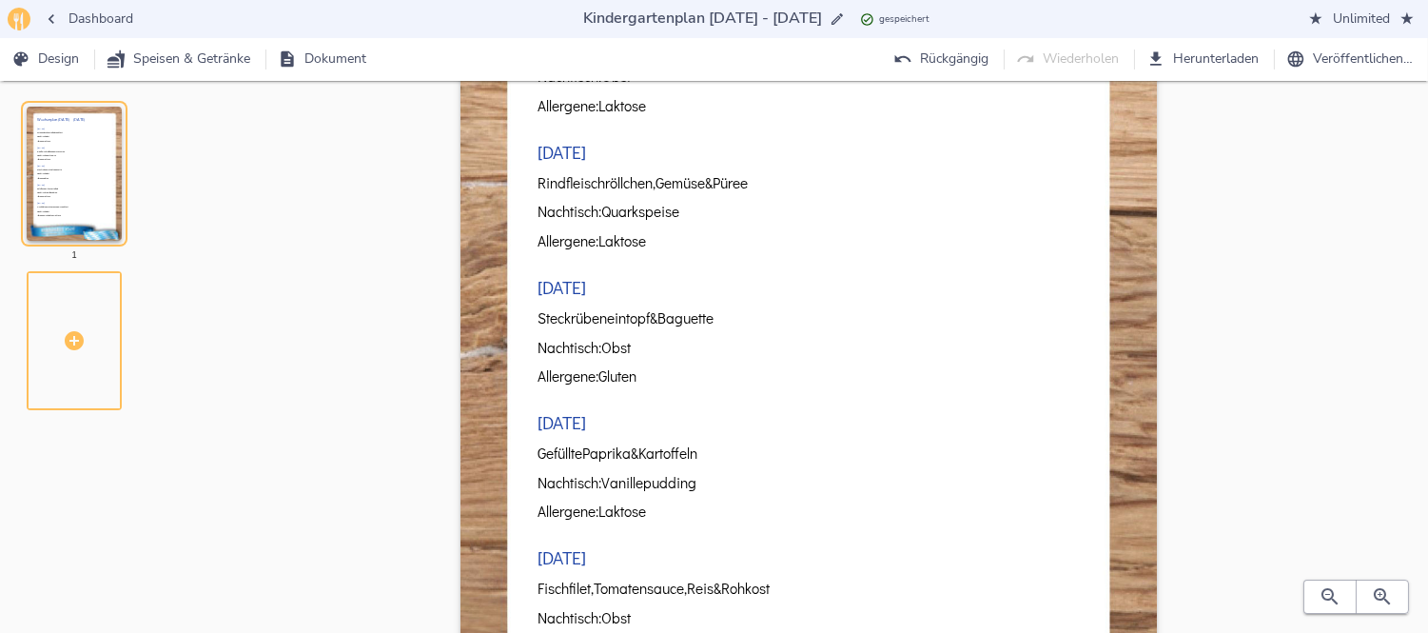
click at [1197, 424] on div "Wochenplan [DATE] - [DATE] [DATE] Putengulasch, Kartoffeln & Rohkost Nachtisch:…" at bounding box center [809, 358] width 1178 height 1024
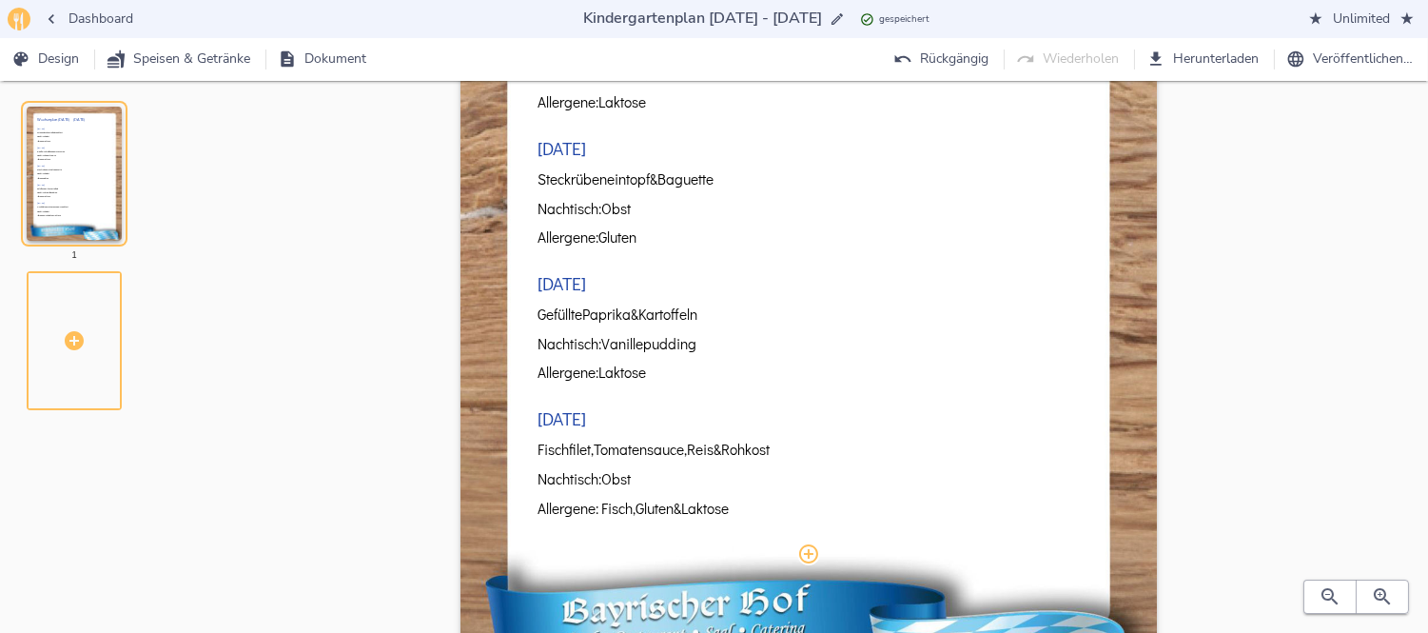
scroll to position [401, 0]
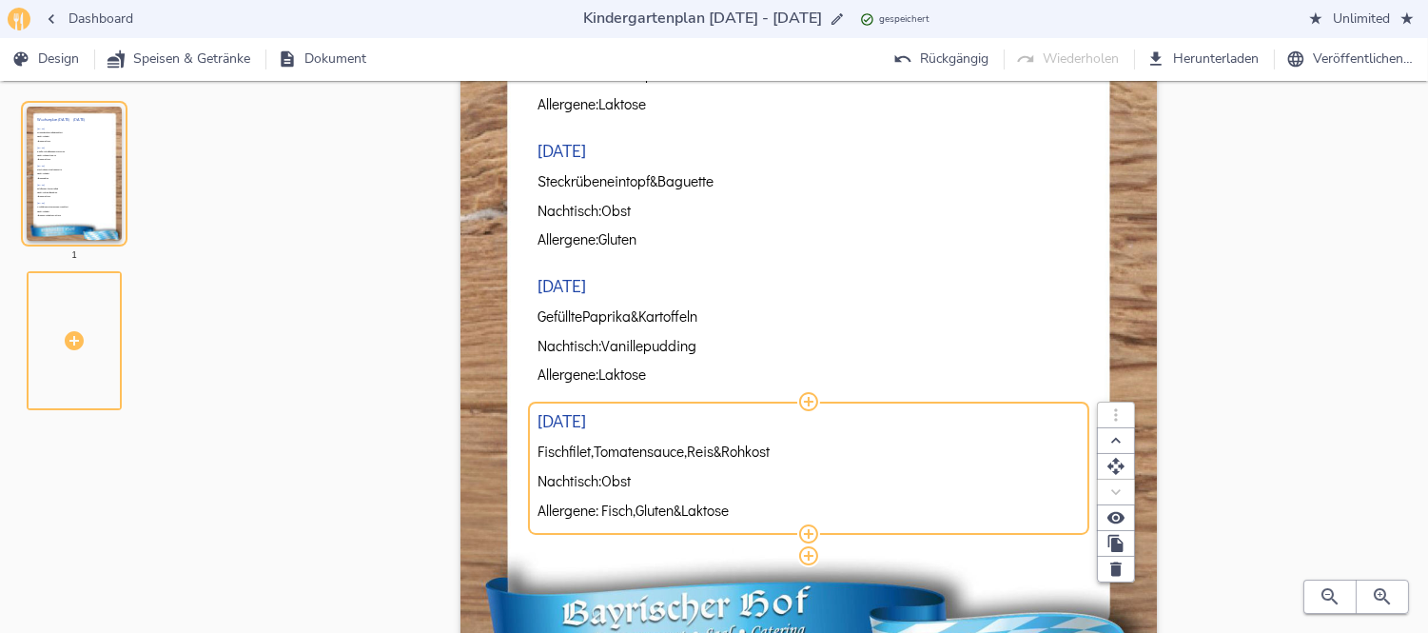
click at [752, 517] on span "Allergene: Fisch, Gluten & Laktose" at bounding box center [805, 510] width 536 height 16
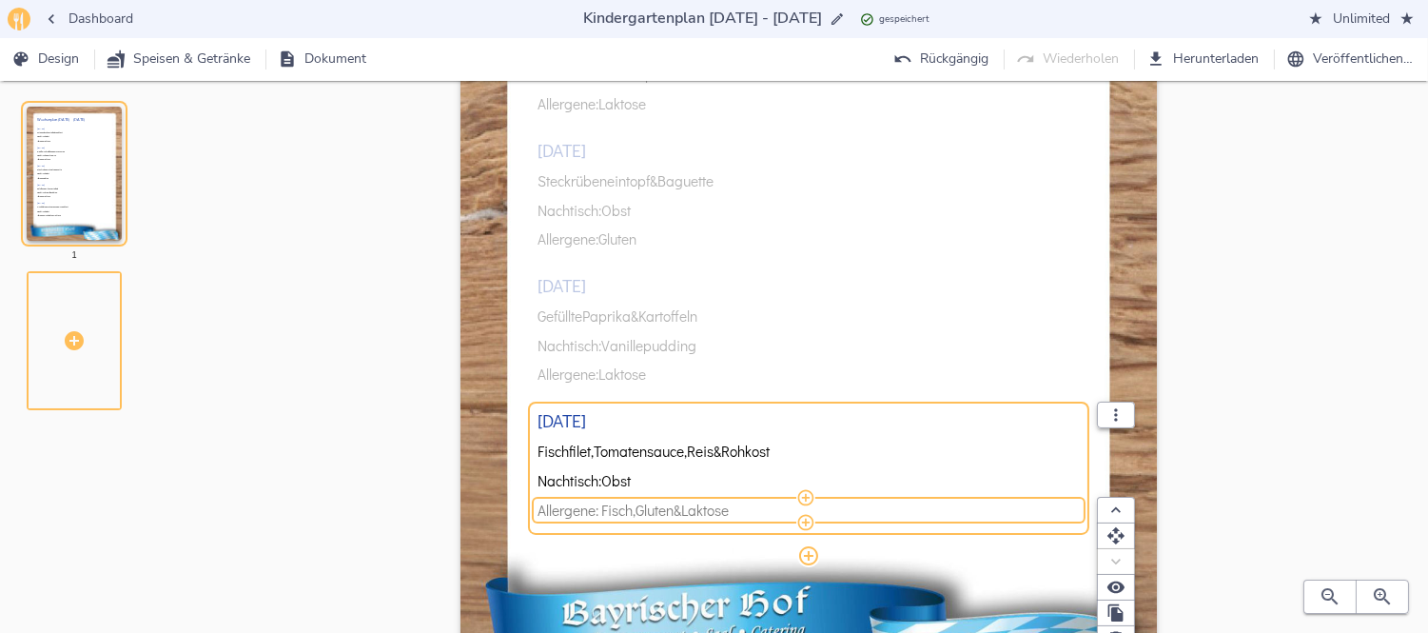
click at [752, 517] on span "Allergene: Fisch, Gluten & Laktose" at bounding box center [805, 510] width 536 height 16
type input "Allergene: Fisch & Gluten"
click at [1396, 352] on div "Wochenplan [DATE] - [DATE] [DATE] Putengulasch, Kartoffeln & Rohkost Nachtisch:…" at bounding box center [809, 221] width 1178 height 1024
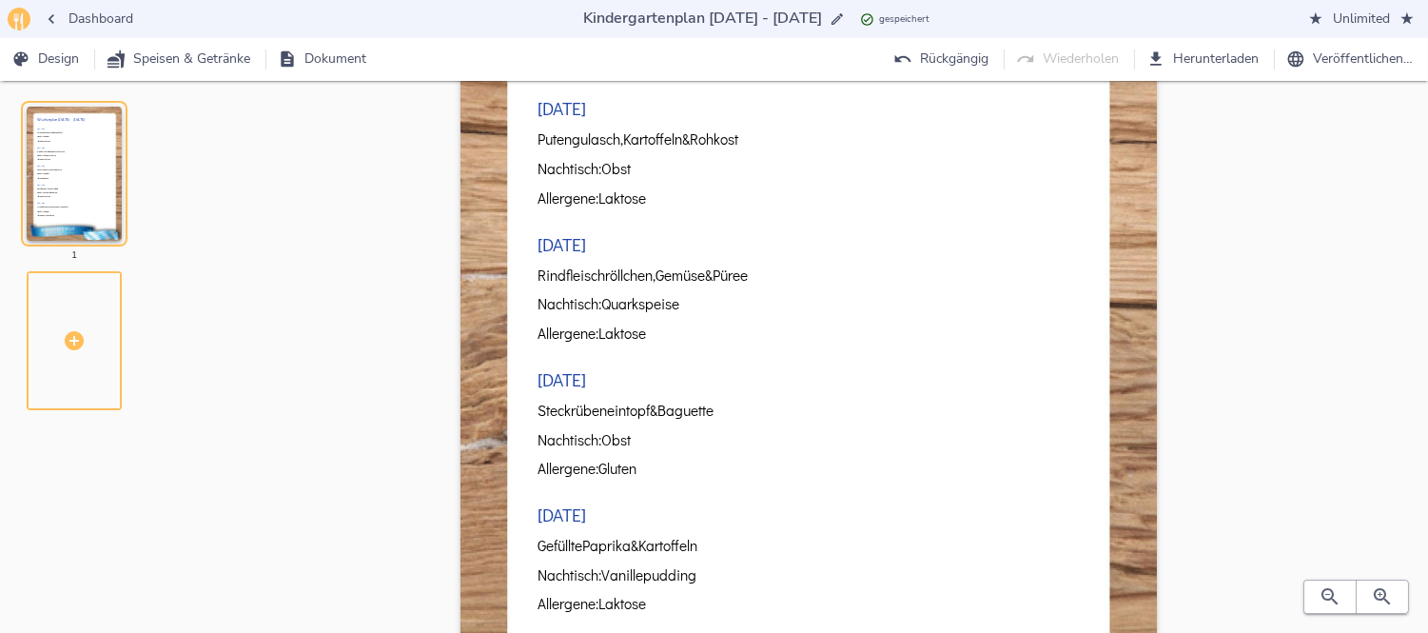
scroll to position [0, 0]
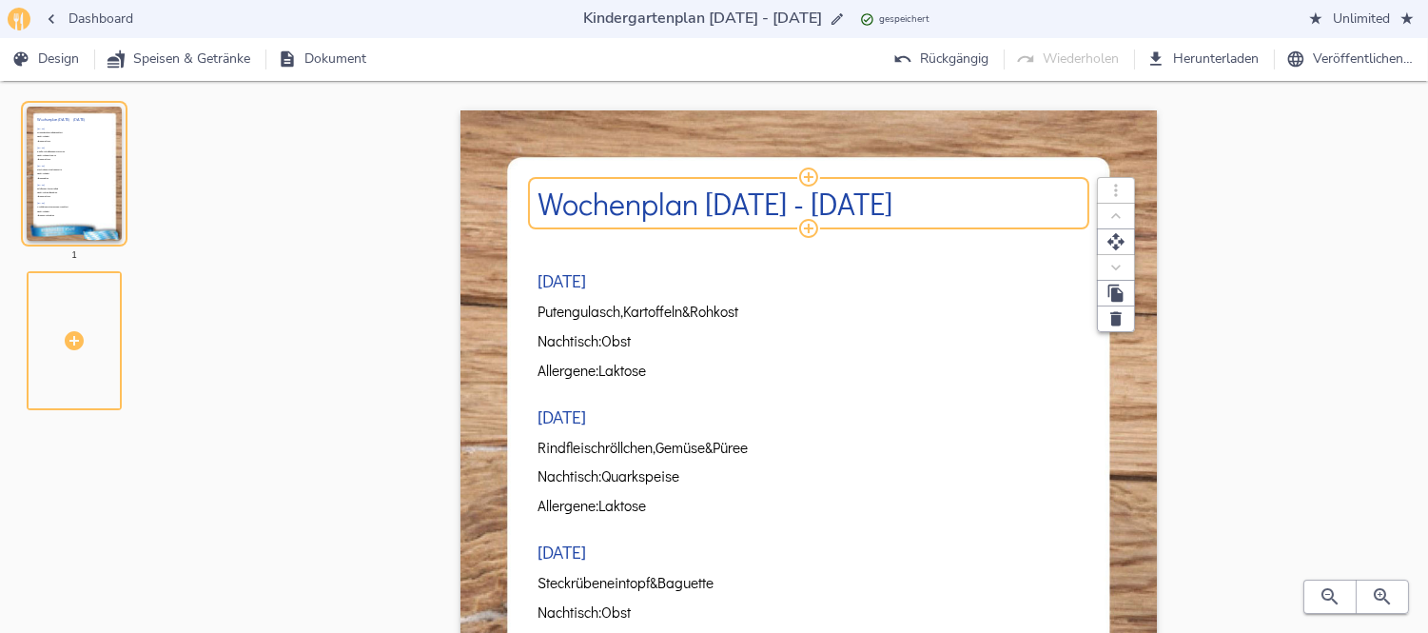
click at [718, 188] on h2 "Wochenplan [DATE] - [DATE]" at bounding box center [807, 203] width 541 height 34
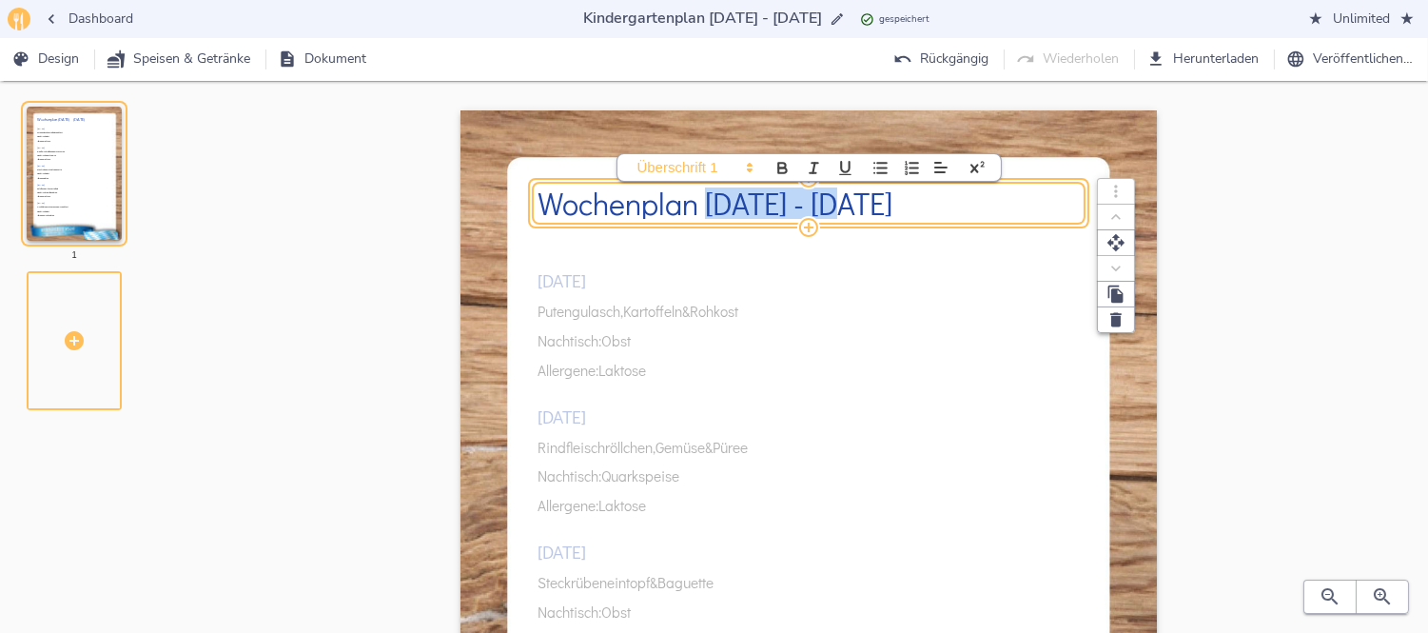
drag, startPoint x: 707, startPoint y: 200, endPoint x: 842, endPoint y: 205, distance: 135.2
click at [842, 205] on h2 "Wochenplan [DATE] - [DATE]" at bounding box center [807, 203] width 541 height 34
click at [799, 204] on h2 "Wochenplan [DATE]-[DATE]" at bounding box center [807, 203] width 541 height 34
click at [781, 204] on h2 "Wochenplan [DATE]- [DATE]" at bounding box center [807, 203] width 541 height 34
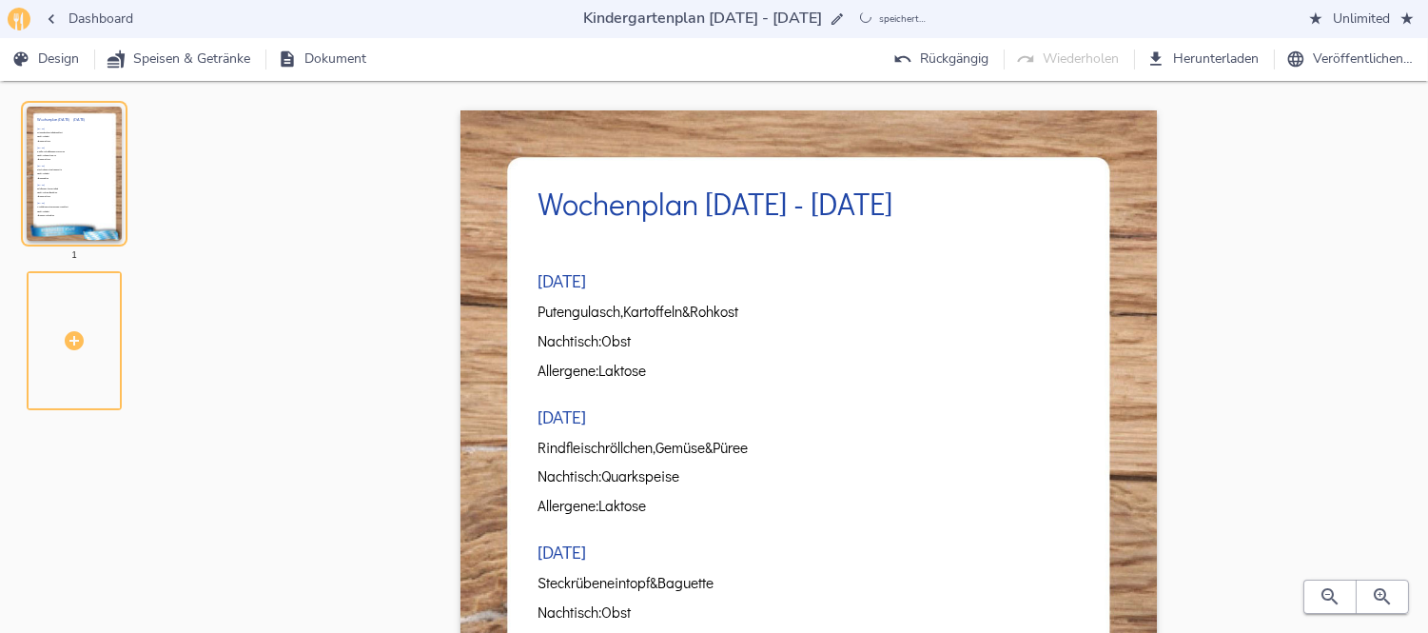
click at [1023, 400] on div "[DATE] Putengulasch, Kartoffeln & Rohkost Nachtisch: Obst Allergene: Laktose [D…" at bounding box center [807, 595] width 541 height 724
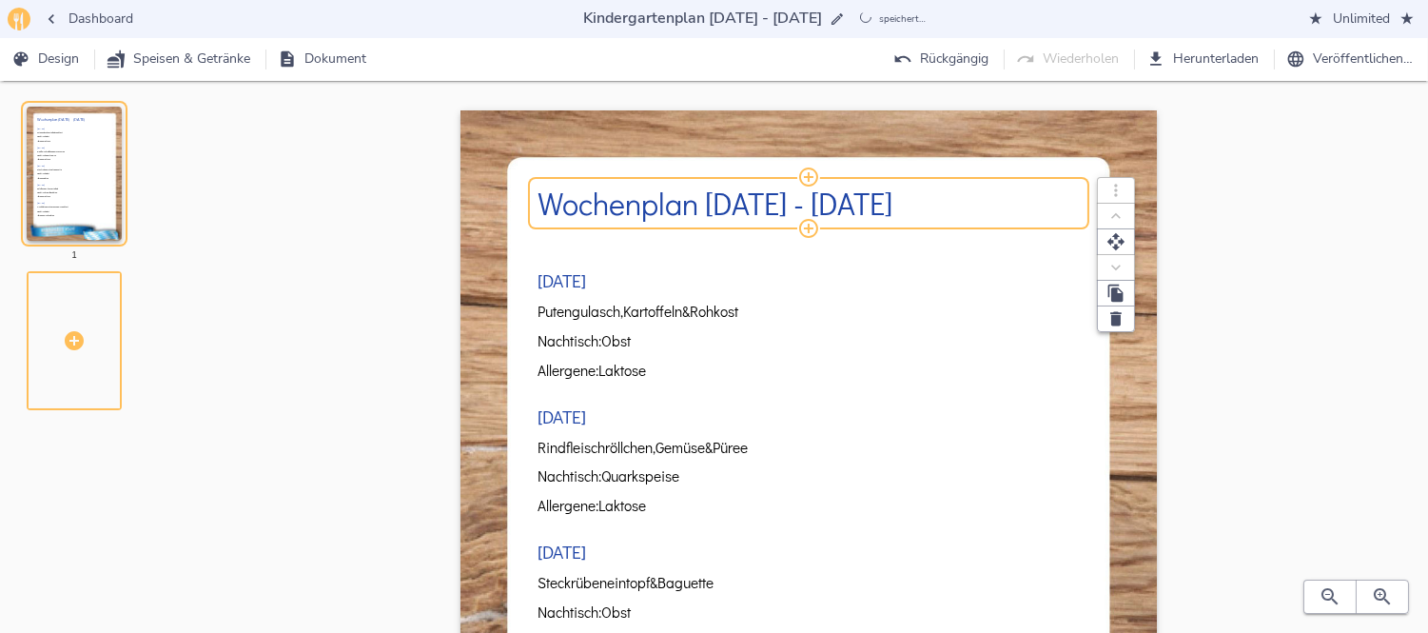
click at [711, 200] on h2 "Wochenplan [DATE] - [DATE]" at bounding box center [807, 203] width 541 height 34
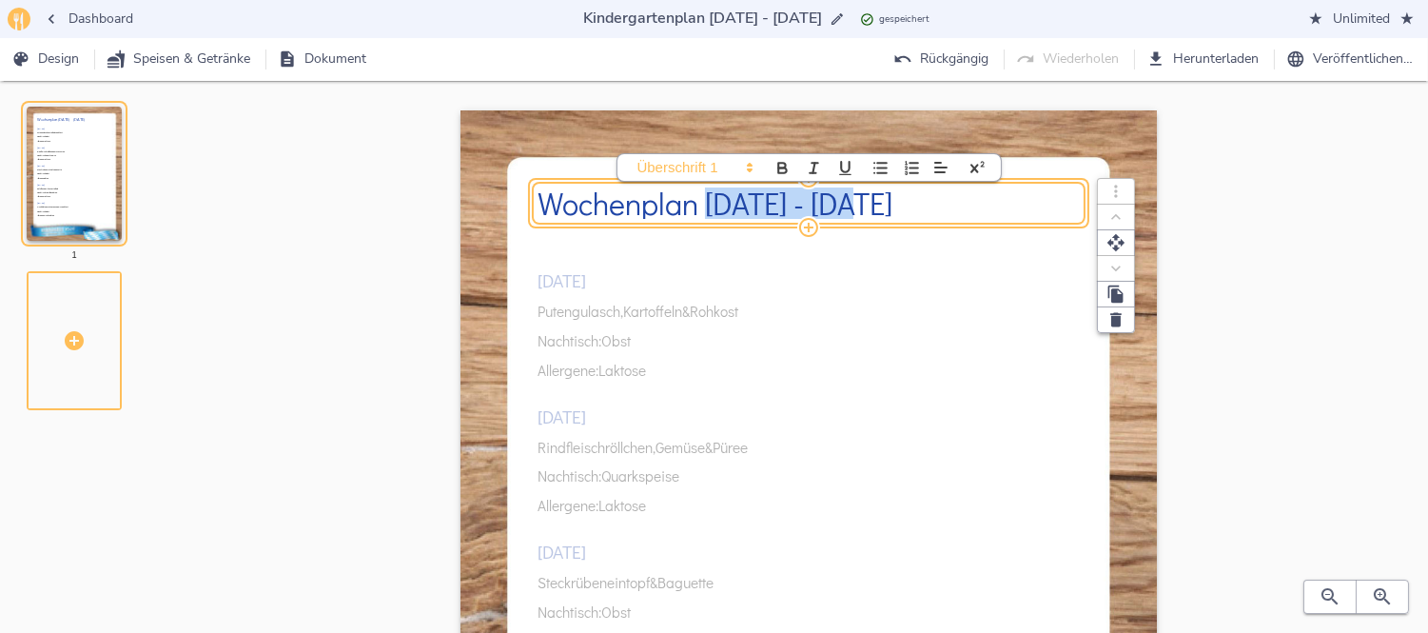
drag, startPoint x: 711, startPoint y: 200, endPoint x: 843, endPoint y: 202, distance: 132.2
click at [843, 202] on h2 "Wochenplan [DATE] - [DATE]" at bounding box center [807, 203] width 541 height 34
copy h2 "06.10. - 10."
click at [740, 21] on input "Kindergartenplan [DATE] - [DATE]" at bounding box center [702, 19] width 246 height 26
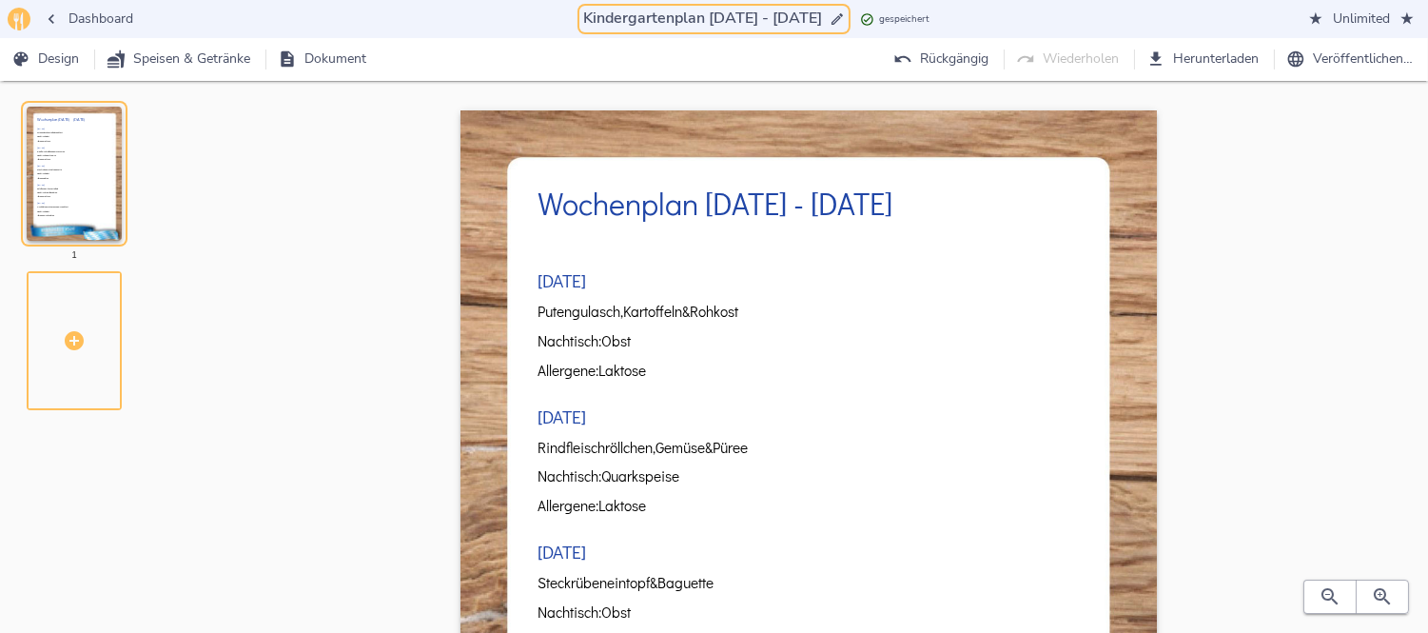
drag, startPoint x: 696, startPoint y: 13, endPoint x: 772, endPoint y: 16, distance: 76.2
click at [772, 16] on input "Kindergartenplan [DATE] - [DATE]" at bounding box center [702, 19] width 246 height 26
paste input "06.10. - 10."
type input "Kindergartenplan [DATE] - [DATE]"
click at [1258, 228] on div "Wochenplan [DATE] - [DATE] [DATE] Putengulasch, Kartoffeln & Rohkost Nachtisch:…" at bounding box center [809, 622] width 1178 height 1024
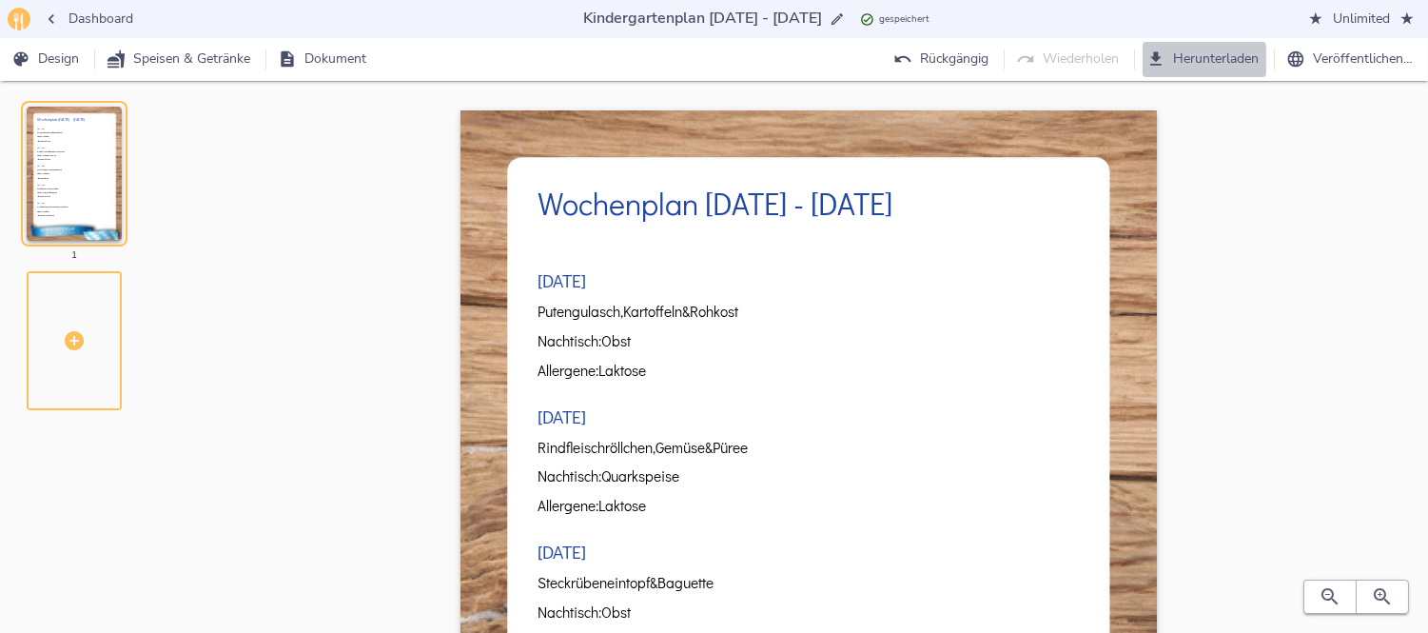
click at [1184, 52] on span "Herunterladen" at bounding box center [1204, 60] width 108 height 24
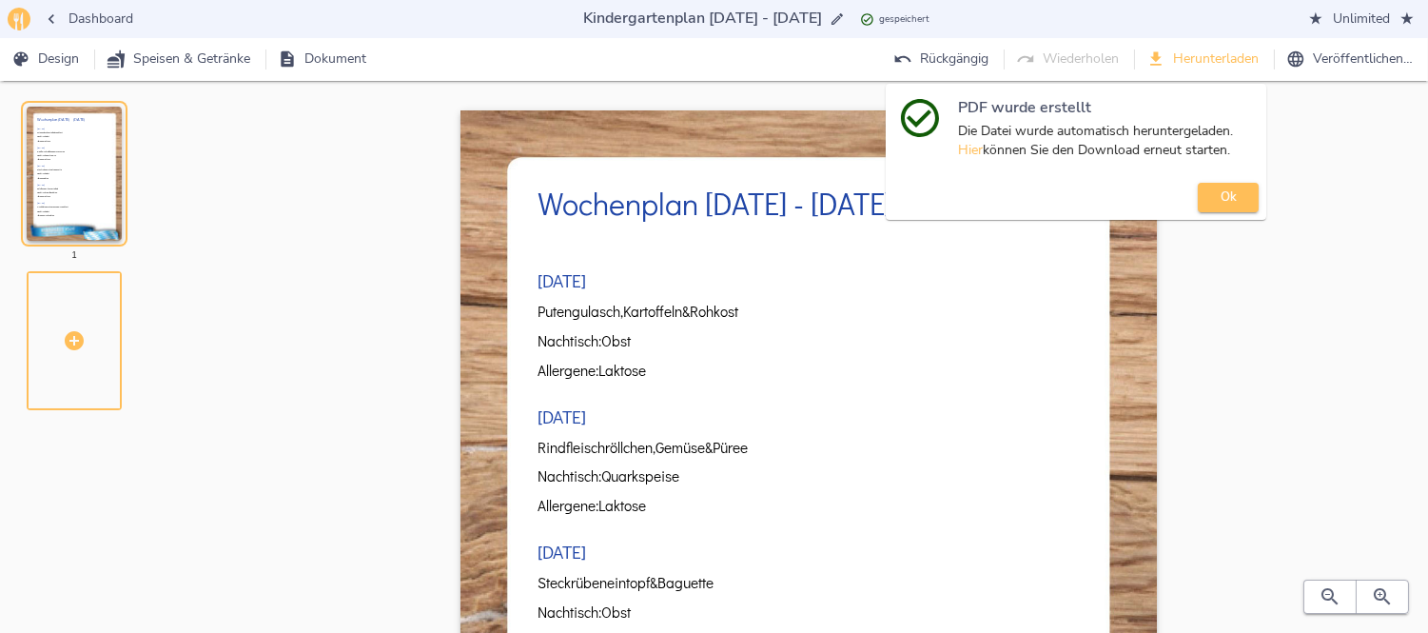
click at [1228, 202] on span "Ok" at bounding box center [1228, 197] width 42 height 22
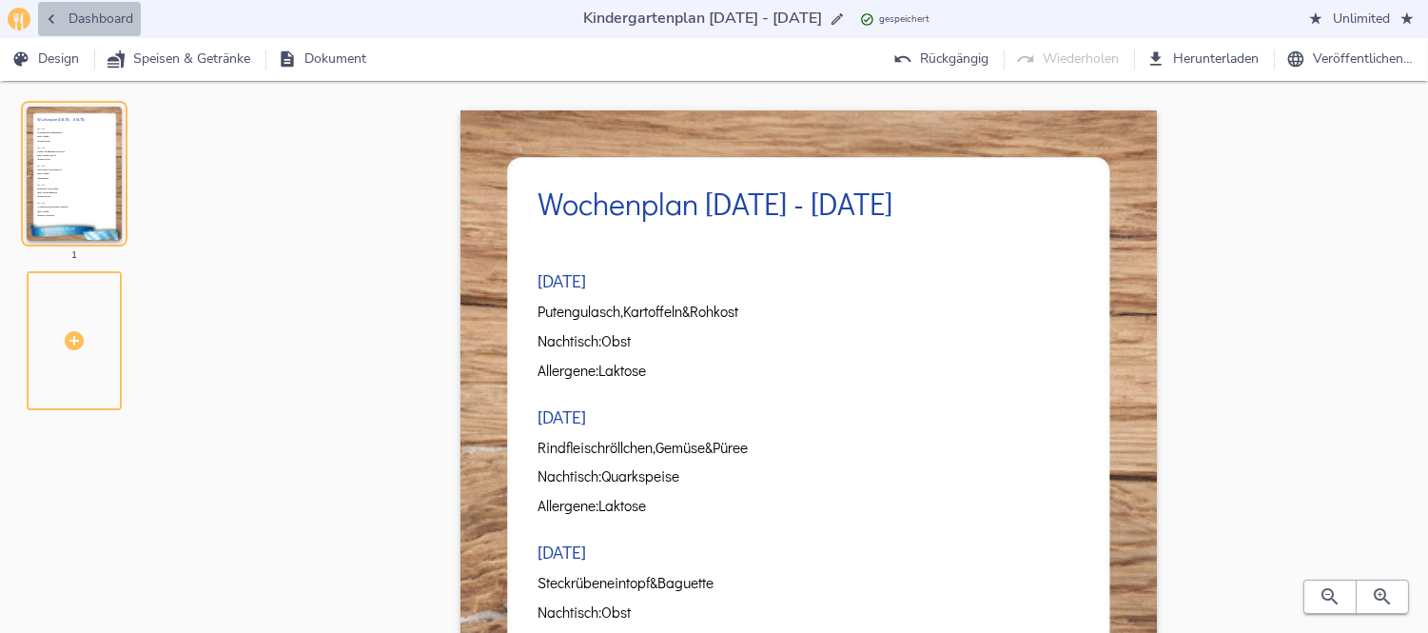
click at [111, 30] on span "Dashboard" at bounding box center [90, 20] width 88 height 24
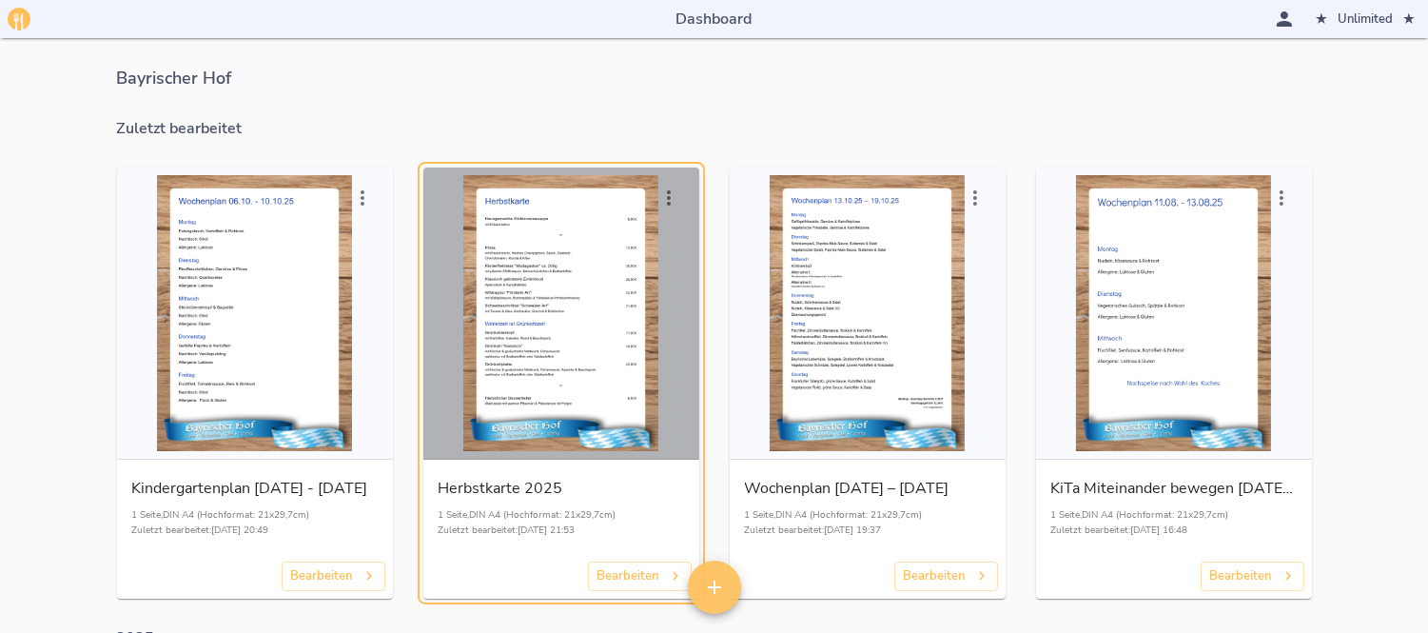
click at [488, 300] on div "button" at bounding box center [561, 313] width 261 height 276
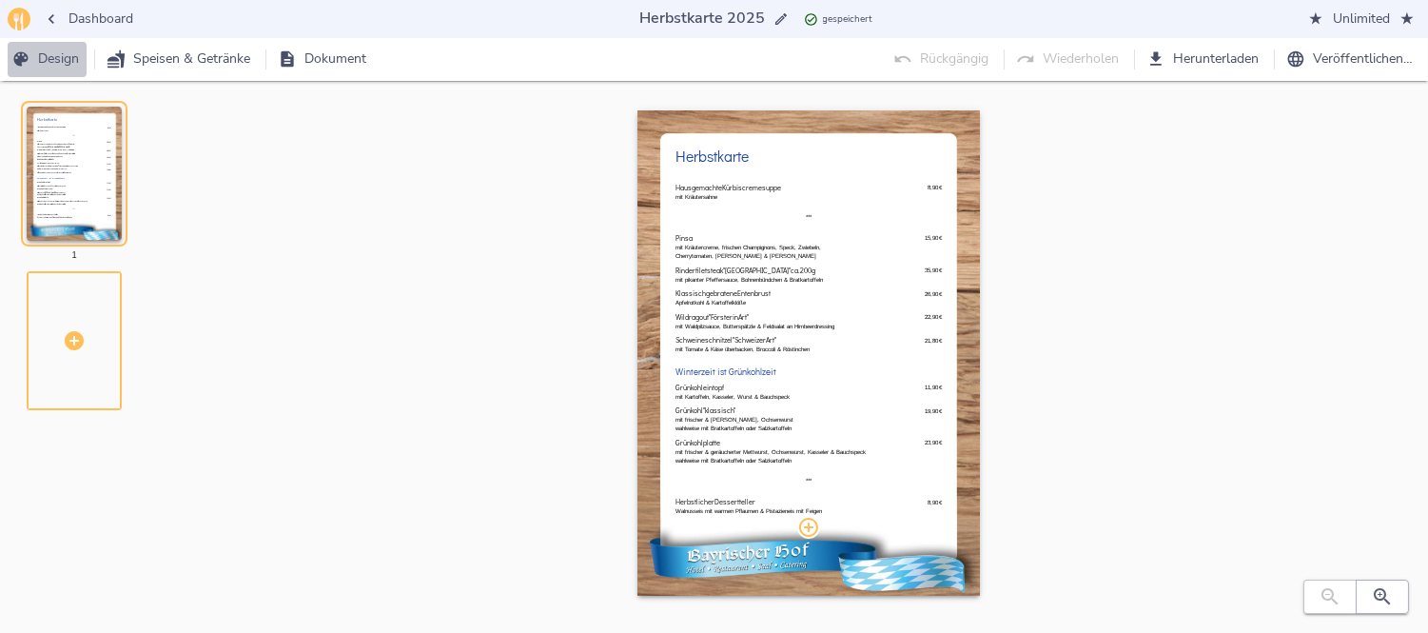
click at [71, 54] on span "Design" at bounding box center [47, 60] width 64 height 24
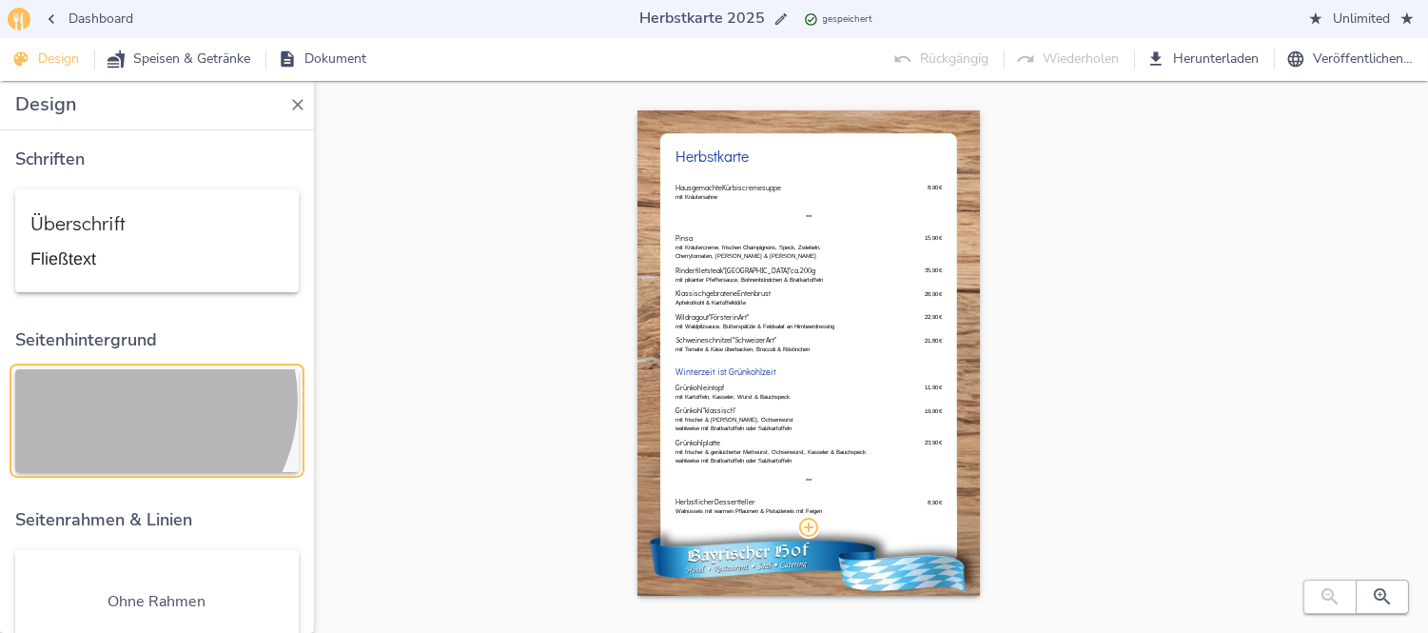
click at [128, 396] on div "button" at bounding box center [156, 420] width 253 height 72
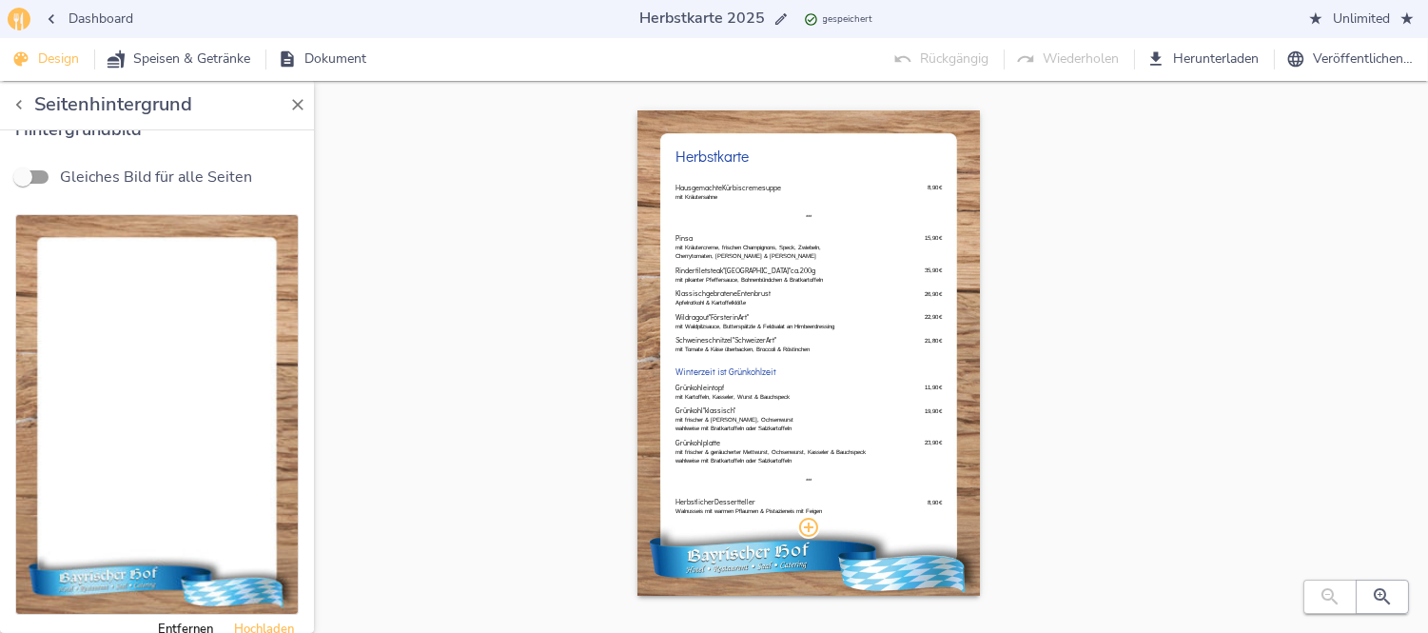
scroll to position [200, 0]
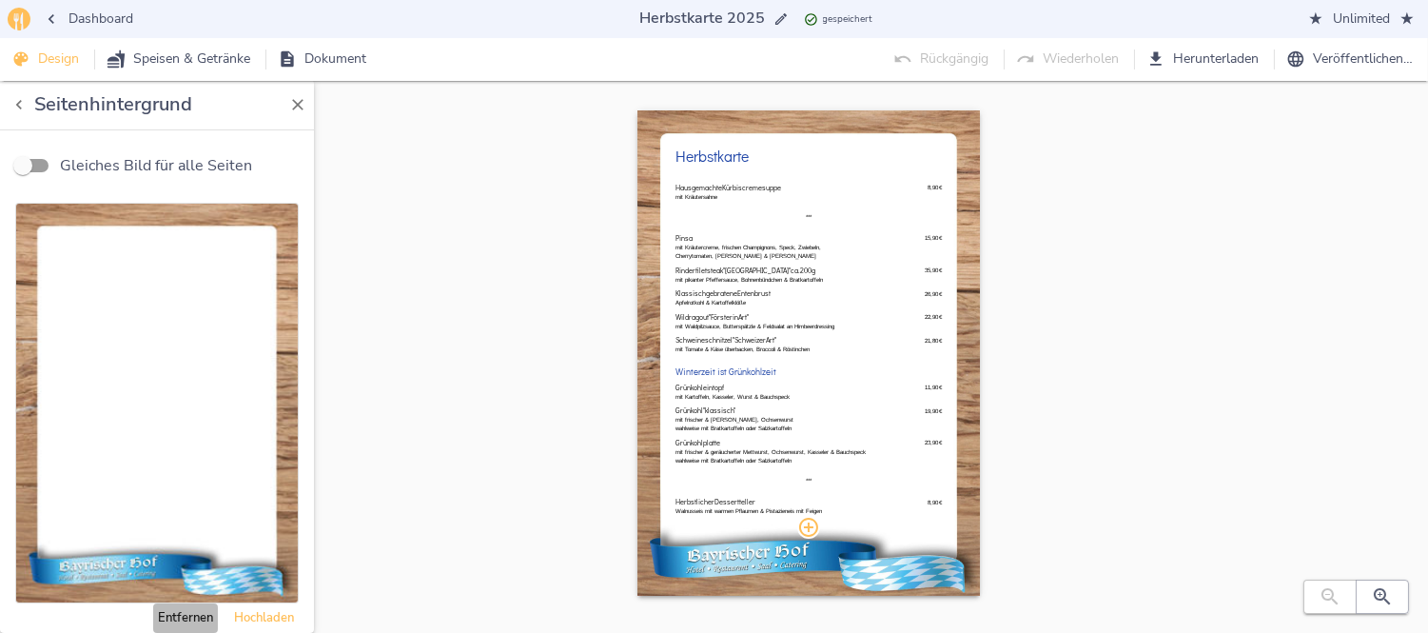
click at [175, 607] on span "Entfernen" at bounding box center [185, 618] width 55 height 22
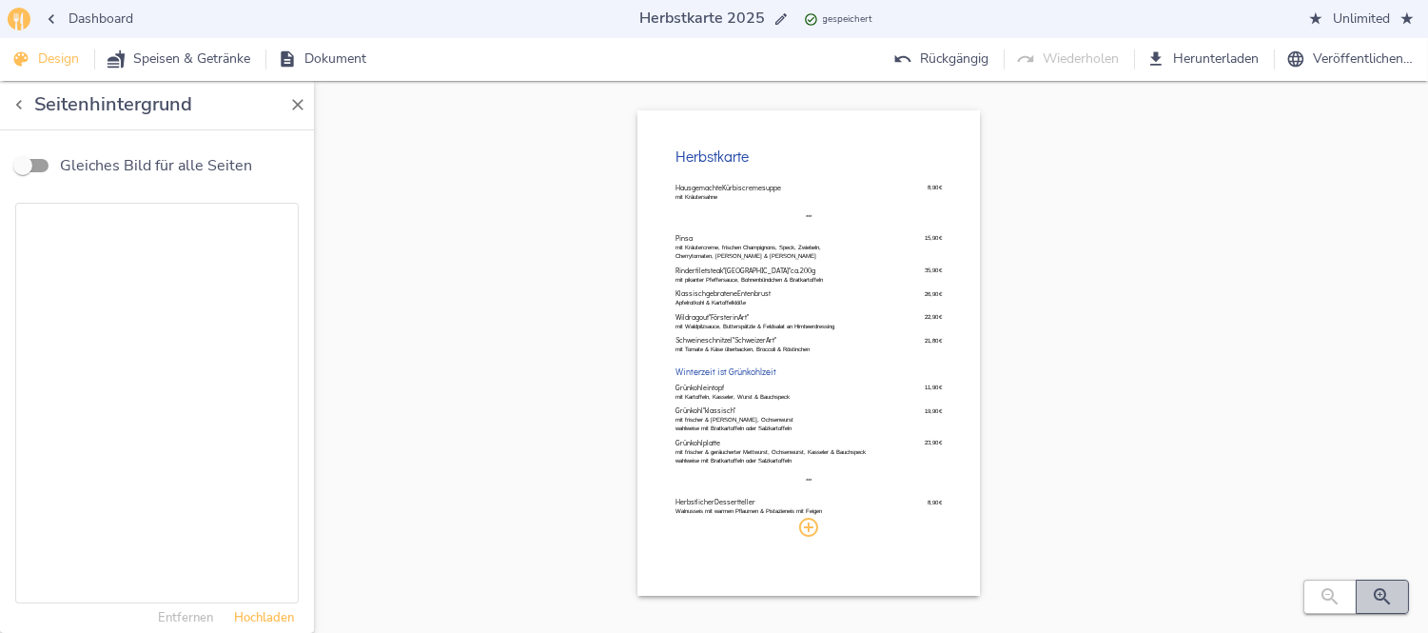
click at [1400, 593] on button "button" at bounding box center [1382, 596] width 53 height 34
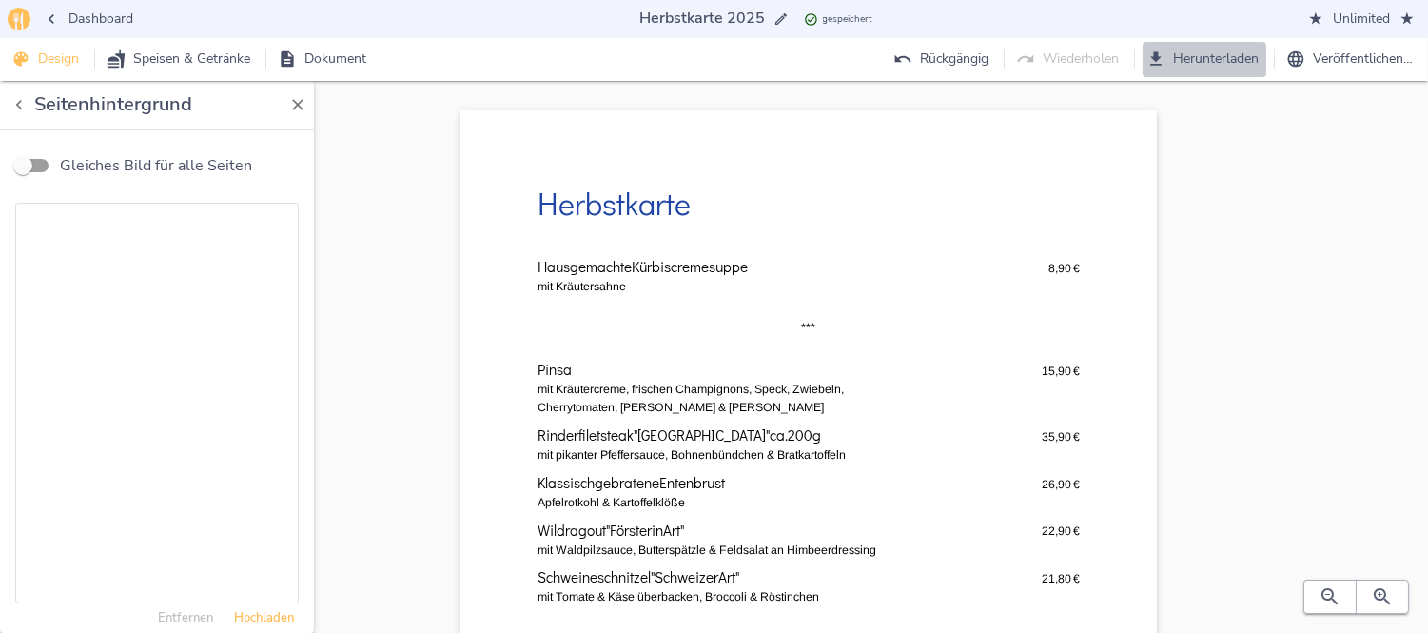
click at [1192, 57] on span "Herunterladen" at bounding box center [1204, 60] width 108 height 24
